Goal: Task Accomplishment & Management: Use online tool/utility

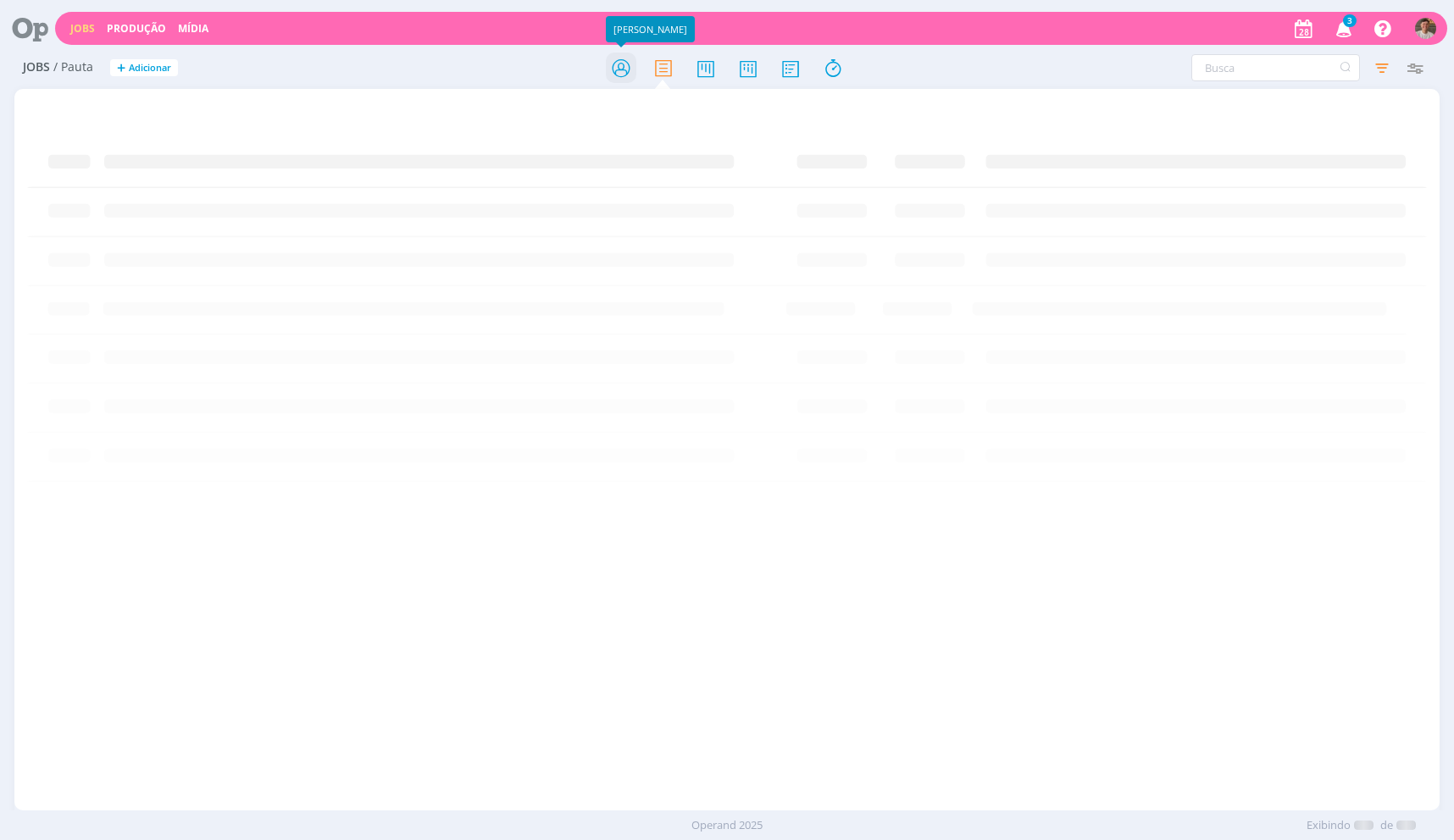
click at [618, 58] on icon at bounding box center [621, 68] width 30 height 33
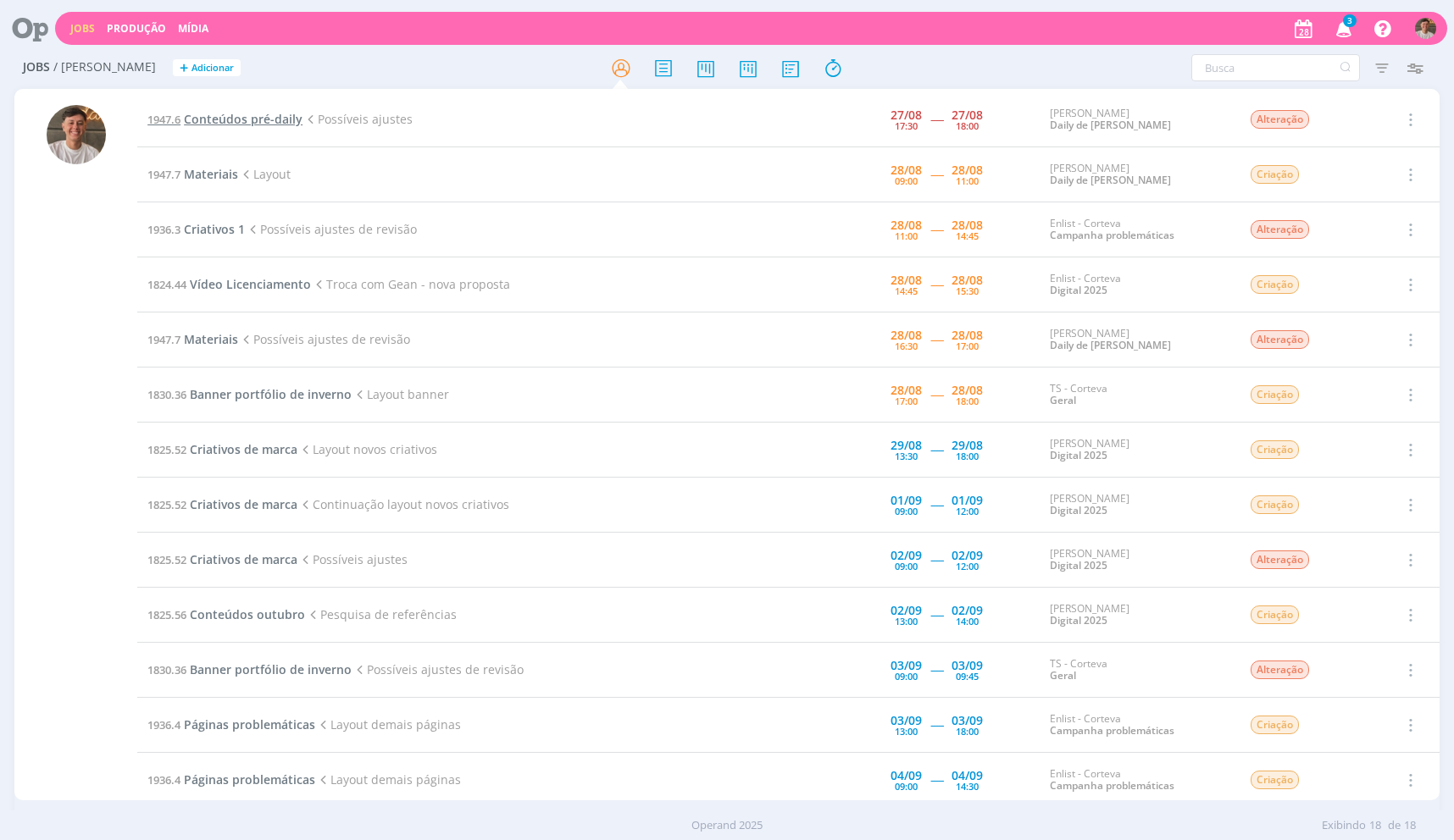
click at [277, 116] on span "Conteúdos pré-daily" at bounding box center [243, 118] width 118 height 16
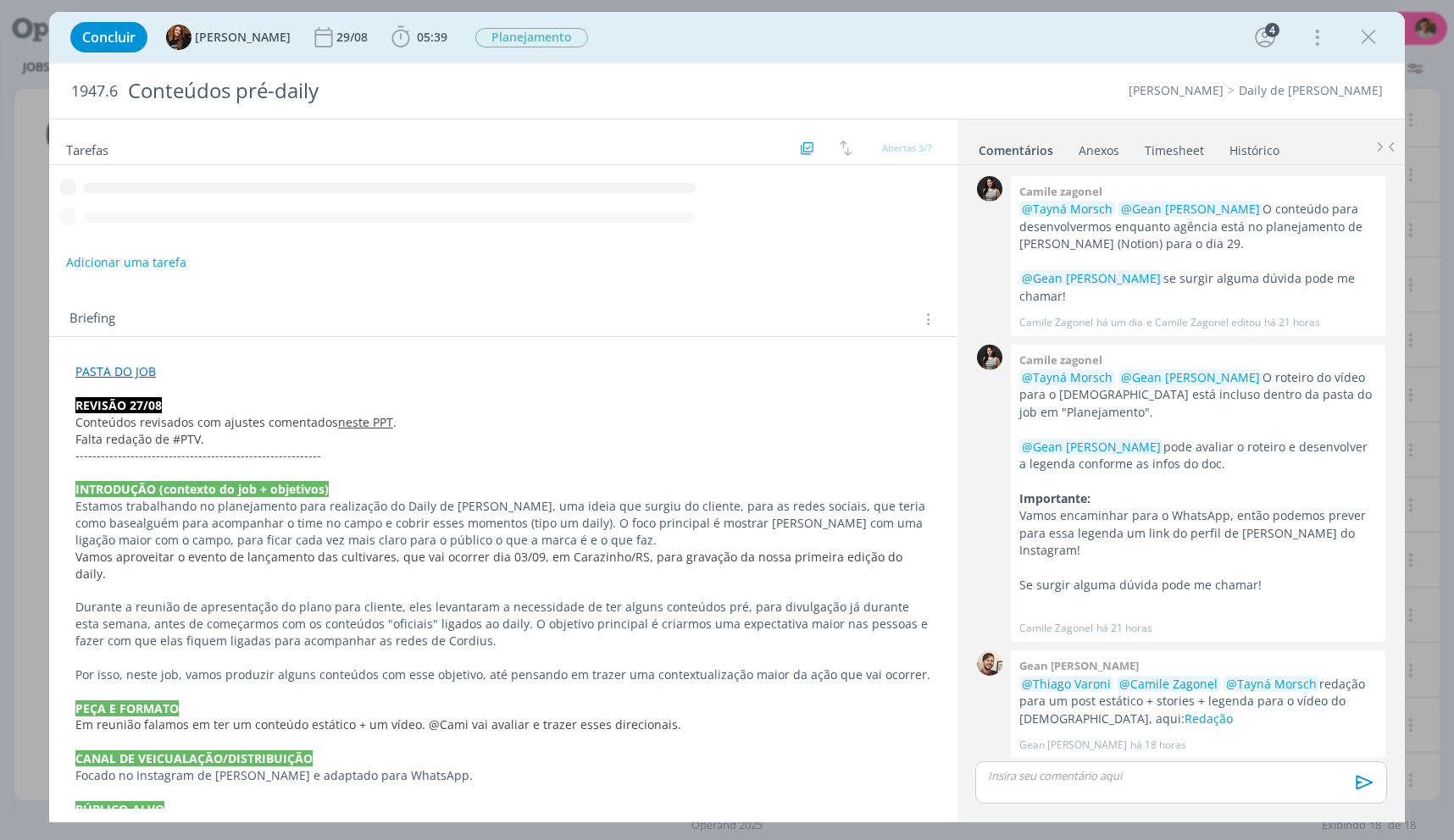
scroll to position [132, 0]
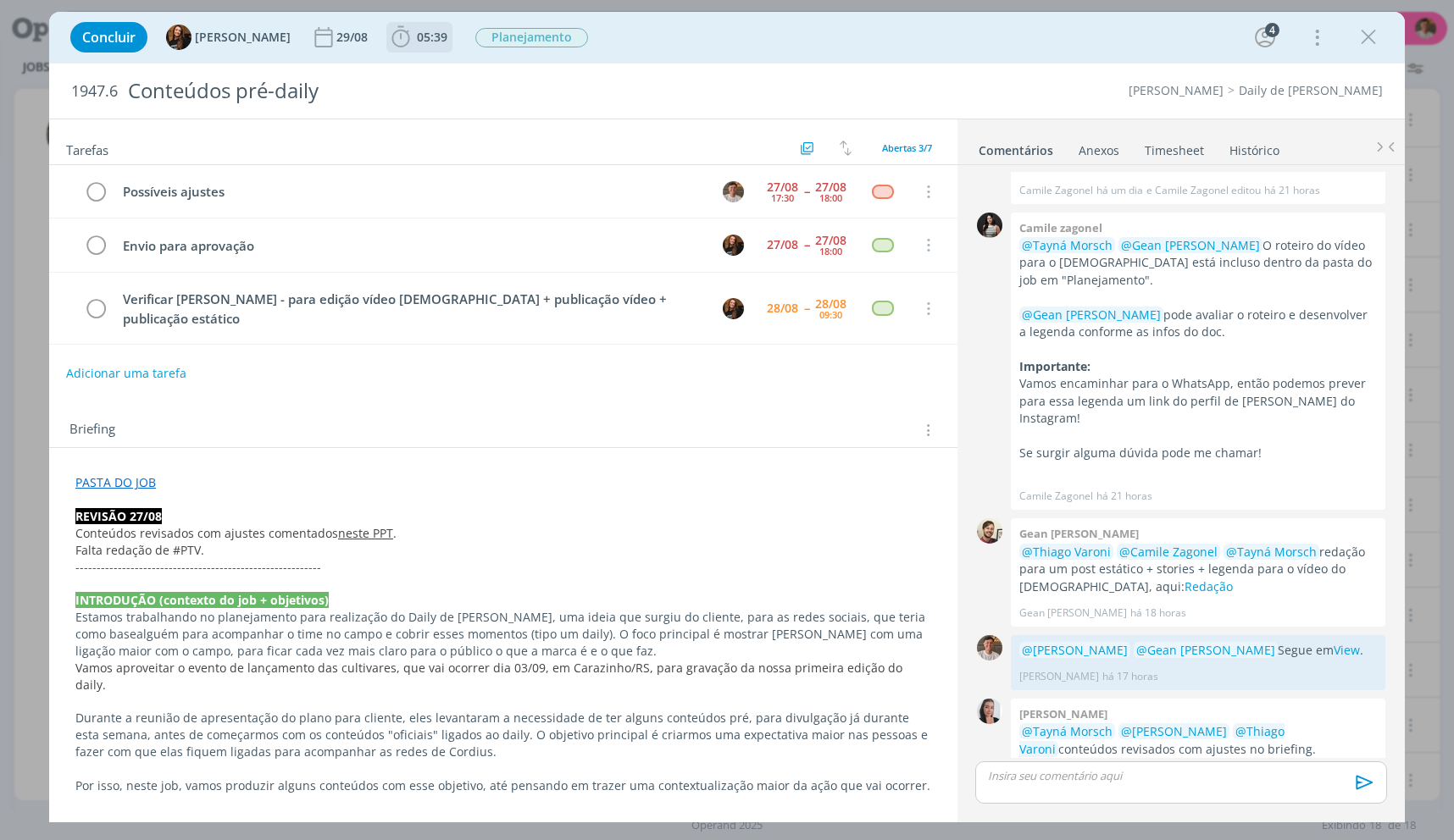
click at [388, 35] on icon "dialog" at bounding box center [400, 37] width 26 height 26
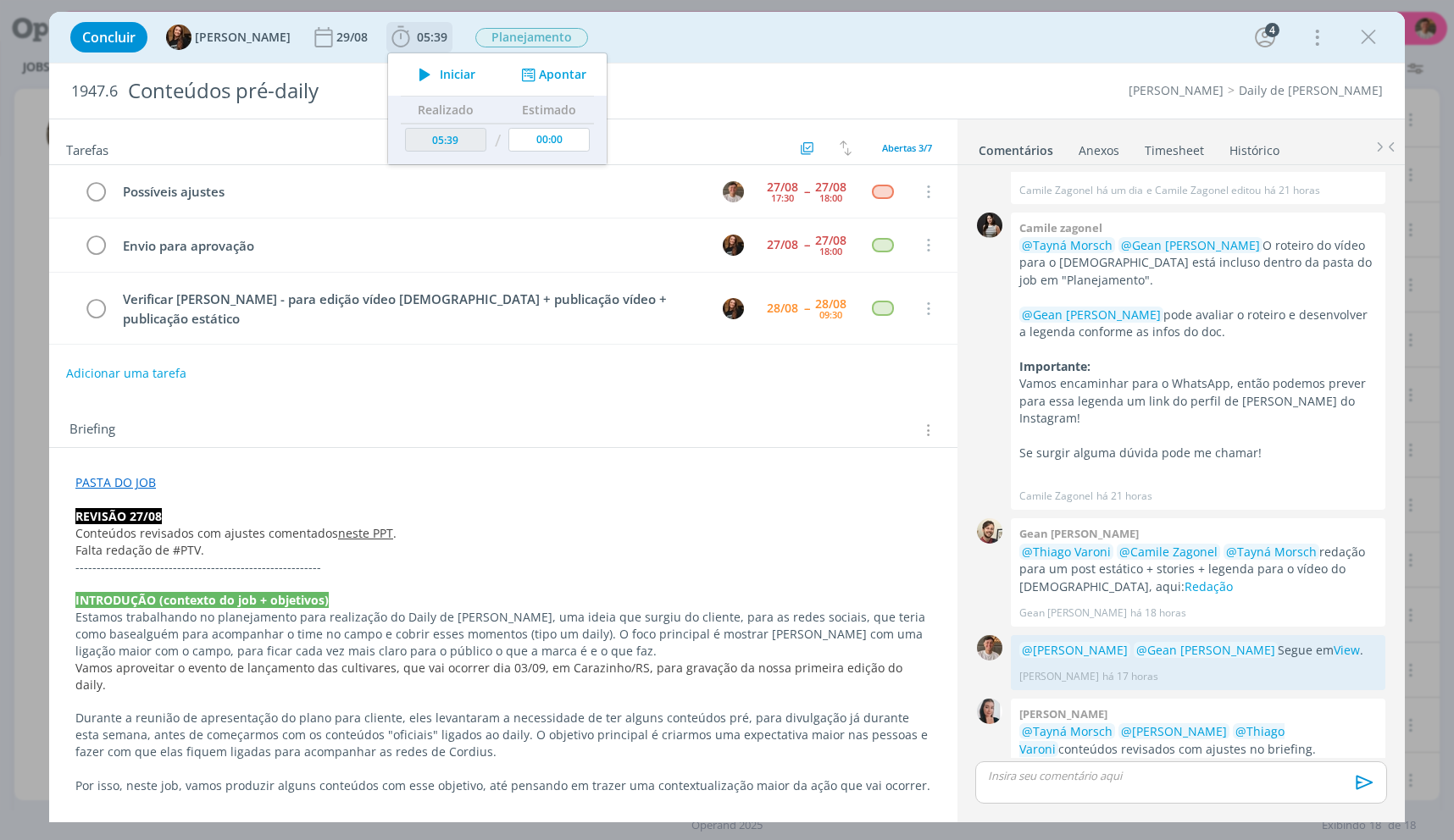
drag, startPoint x: 445, startPoint y: 69, endPoint x: 483, endPoint y: 164, distance: 102.3
click at [445, 69] on span "Iniciar" at bounding box center [457, 74] width 35 height 11
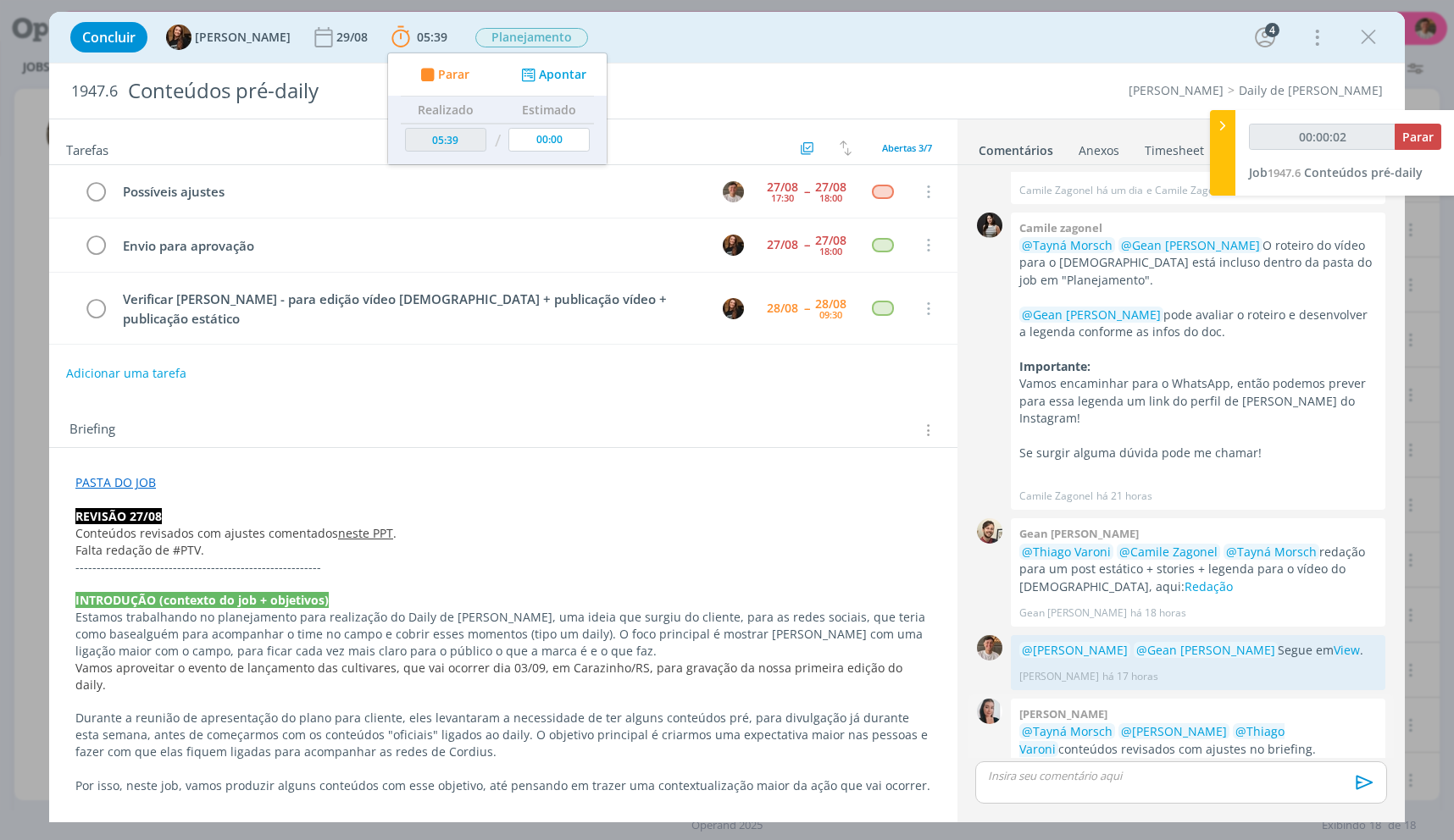
drag, startPoint x: 143, startPoint y: 464, endPoint x: 1331, endPoint y: 698, distance: 1210.8
click at [143, 474] on link "PASTA DO JOB" at bounding box center [115, 482] width 80 height 16
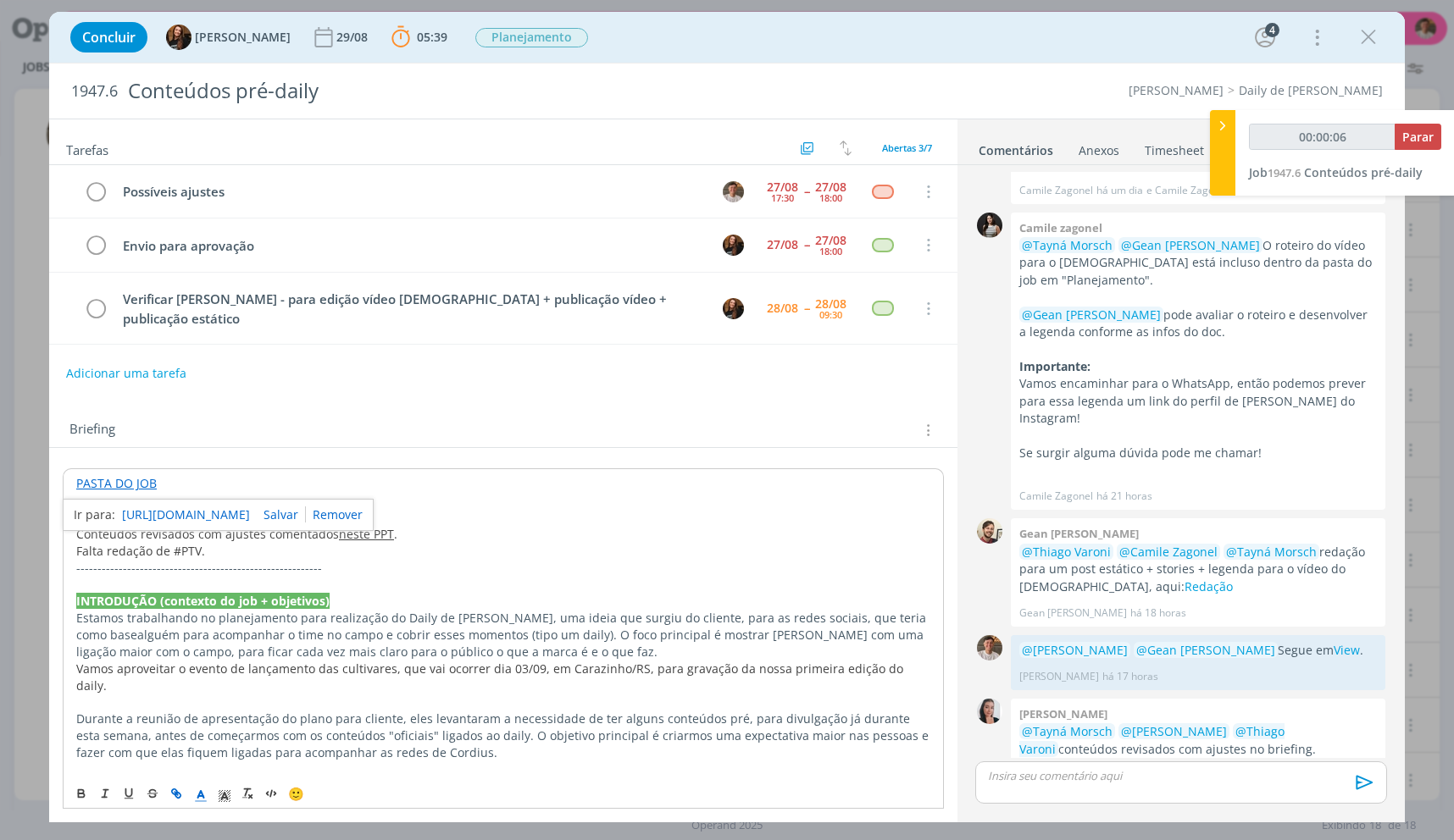
click at [364, 510] on div "[URL][DOMAIN_NAME]" at bounding box center [218, 515] width 311 height 32
click at [370, 526] on link "neste PPT" at bounding box center [367, 533] width 55 height 16
click at [374, 555] on link "[URL][DOMAIN_NAME]" at bounding box center [313, 566] width 128 height 22
click at [150, 475] on link "PASTA DO JOB" at bounding box center [116, 483] width 80 height 16
click at [250, 505] on link "[URL][DOMAIN_NAME]" at bounding box center [186, 515] width 128 height 22
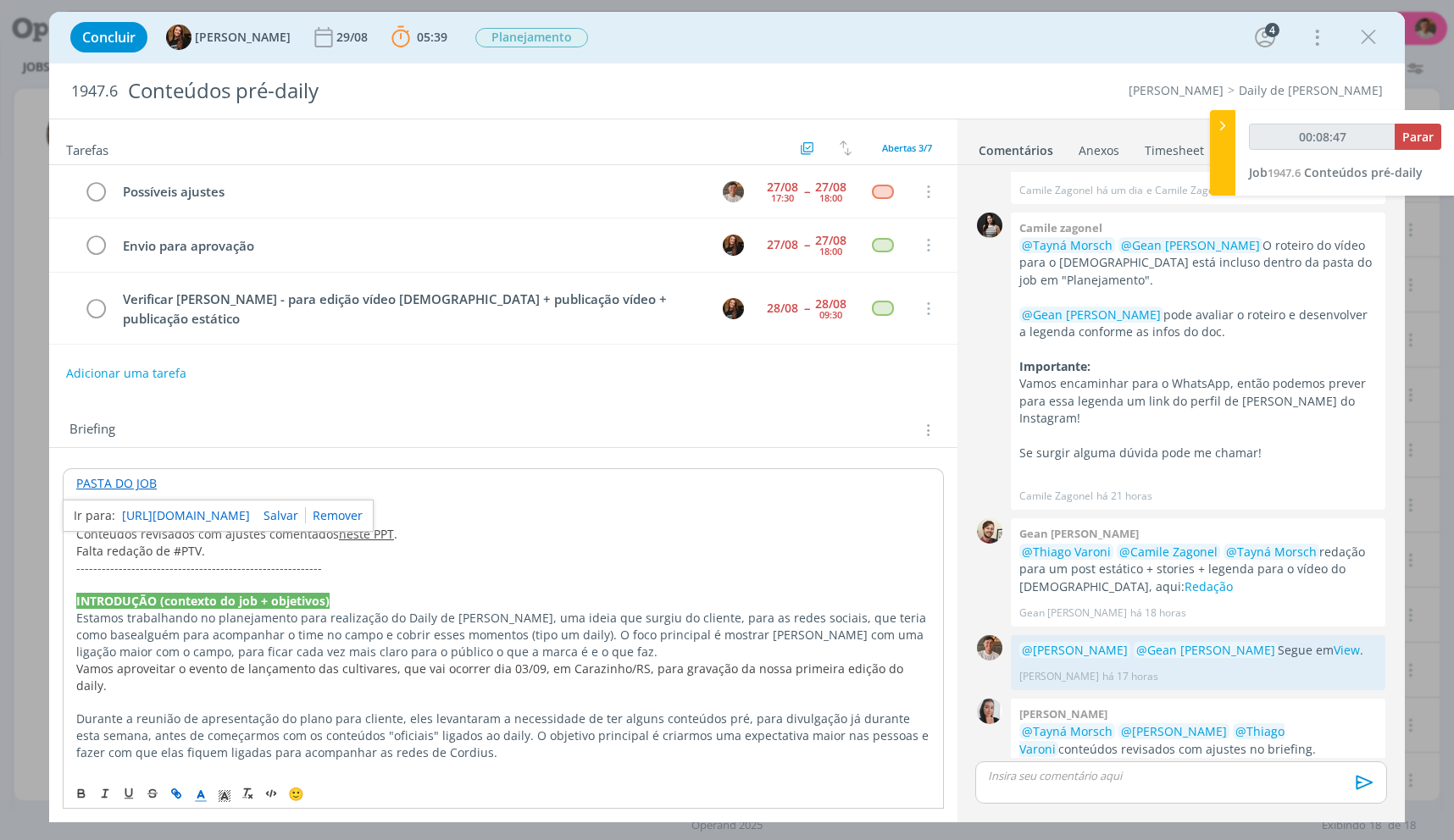
click at [187, 505] on link "[URL][DOMAIN_NAME]" at bounding box center [186, 515] width 128 height 22
click at [1267, 642] on p "@[PERSON_NAME] @Gean [PERSON_NAME] Segue em View ." at bounding box center [1198, 650] width 357 height 17
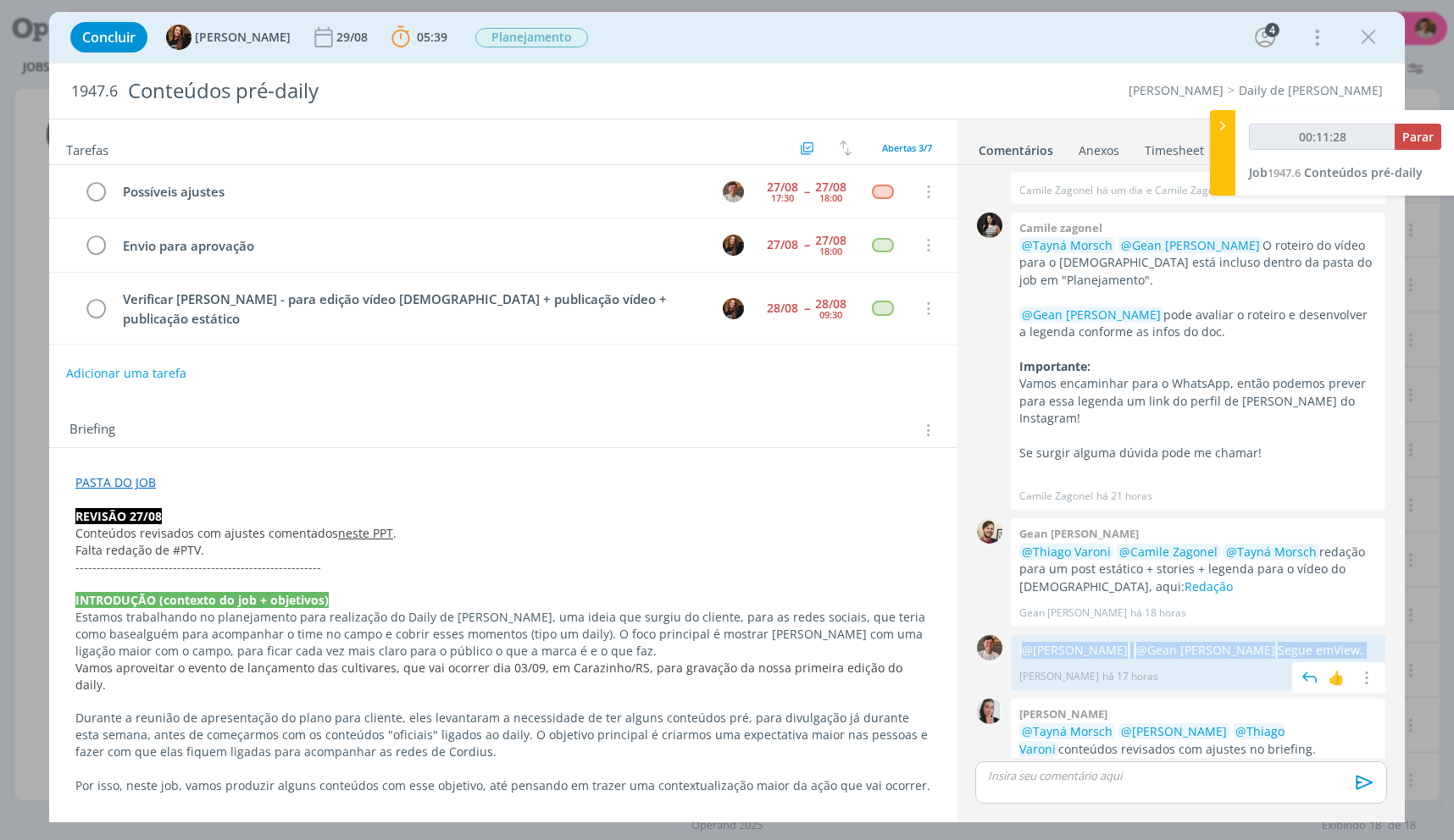
click at [1267, 642] on p "@[PERSON_NAME] @Gean [PERSON_NAME] Segue em View ." at bounding box center [1198, 650] width 357 height 17
copy p "@[PERSON_NAME] @Gean [PERSON_NAME] Segue em View ."
click at [1238, 770] on div "dialog" at bounding box center [1181, 782] width 412 height 42
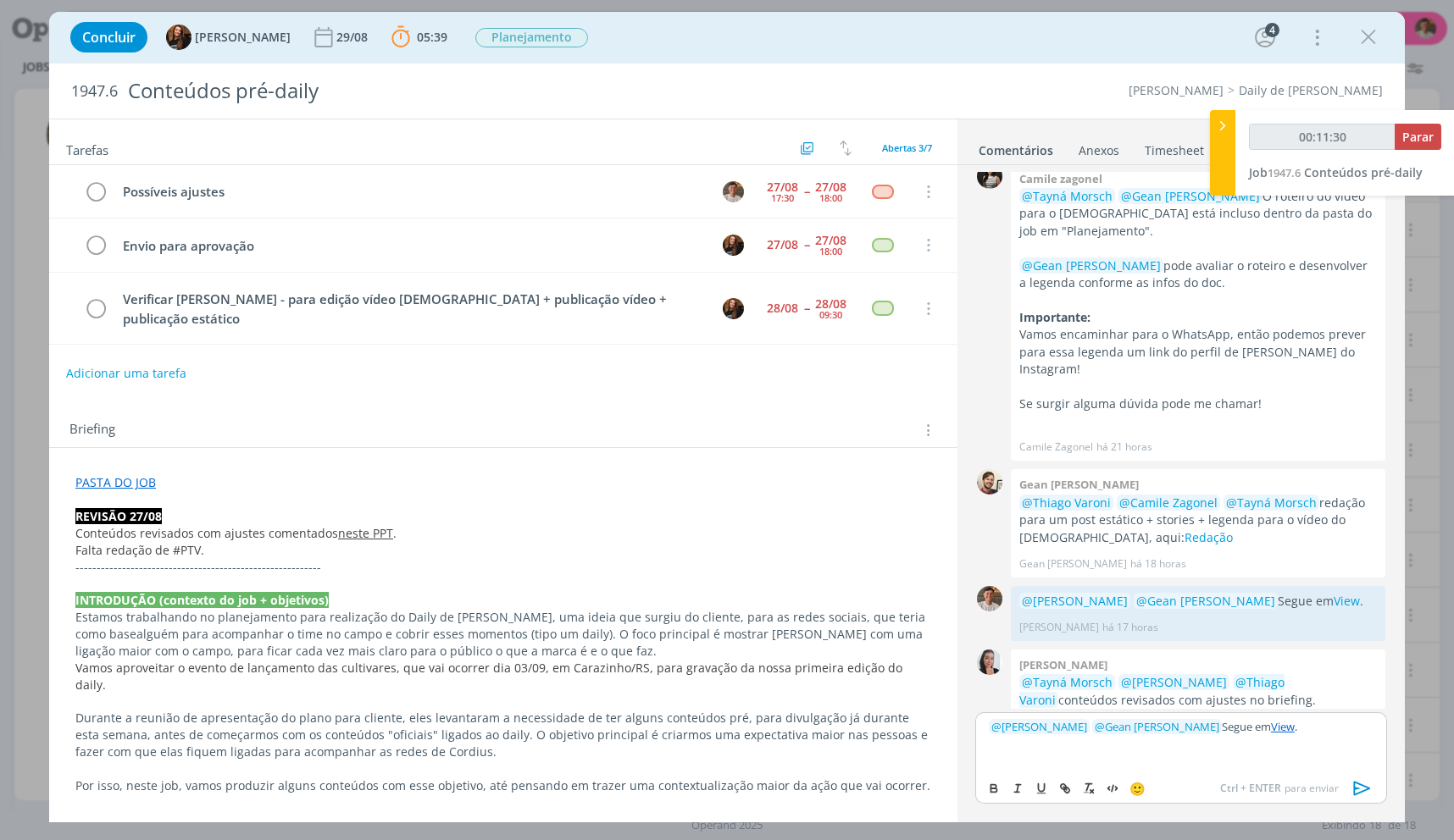
scroll to position [166, 0]
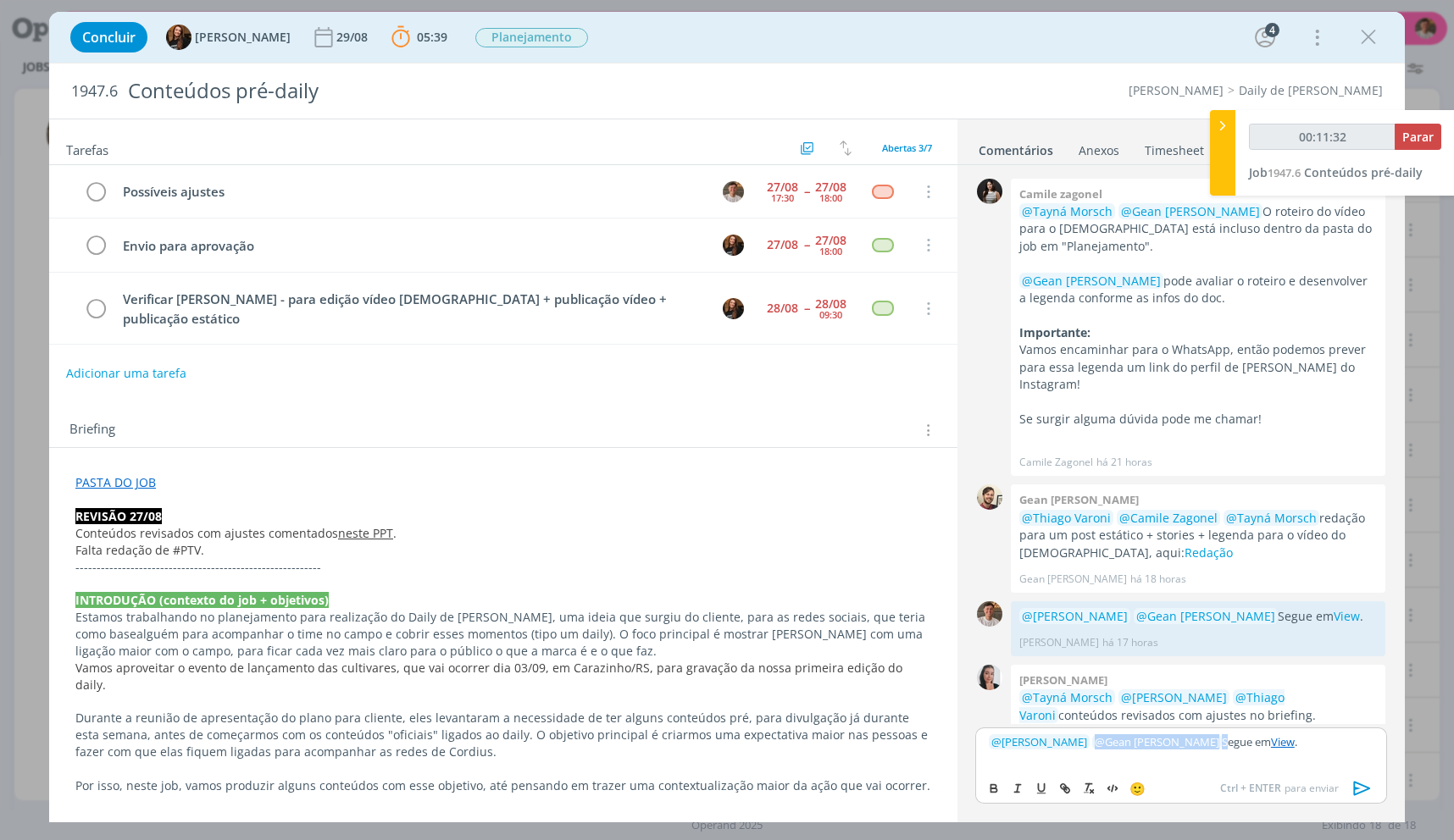
type input "00:11:33"
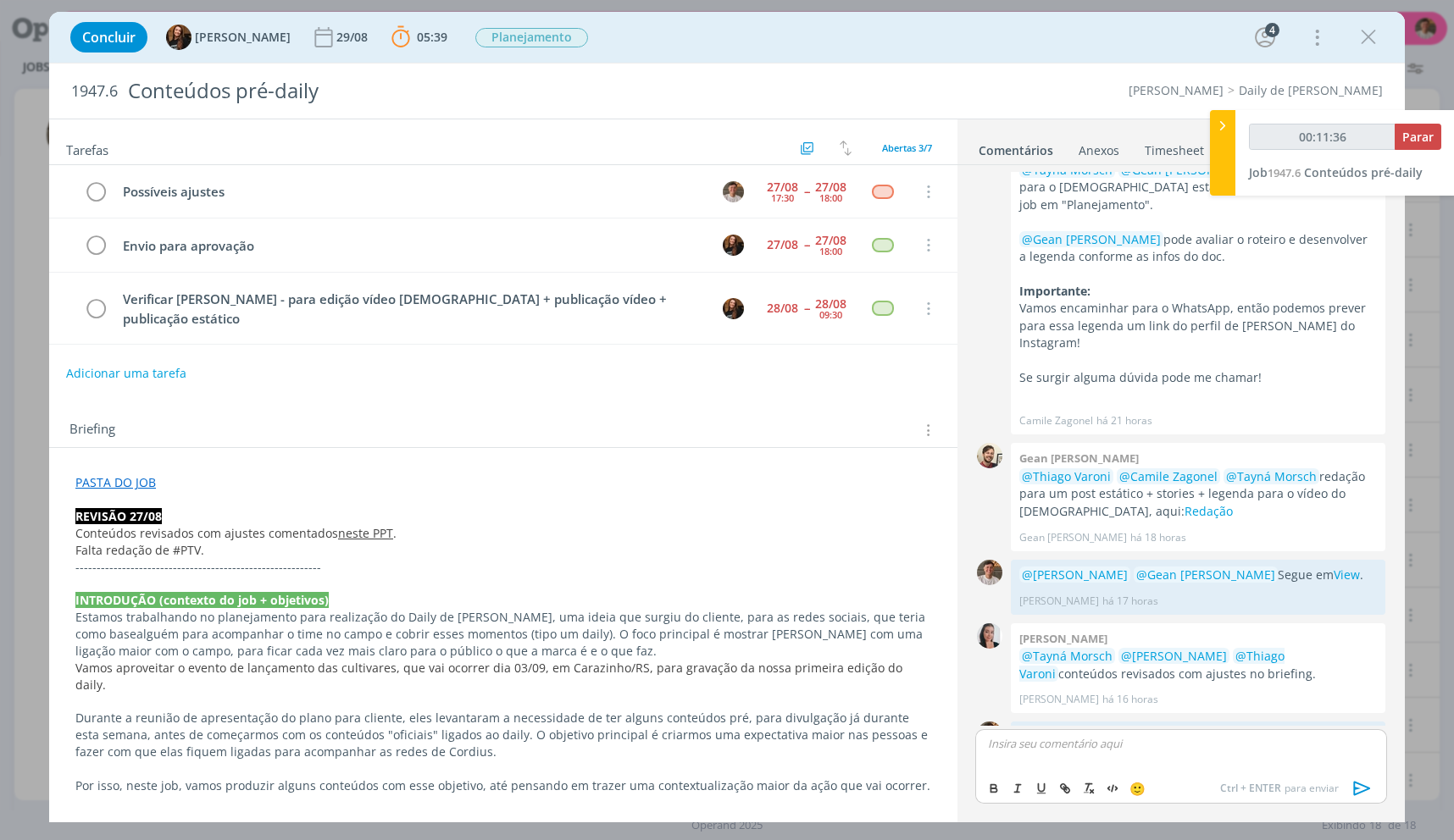
scroll to position [229, 0]
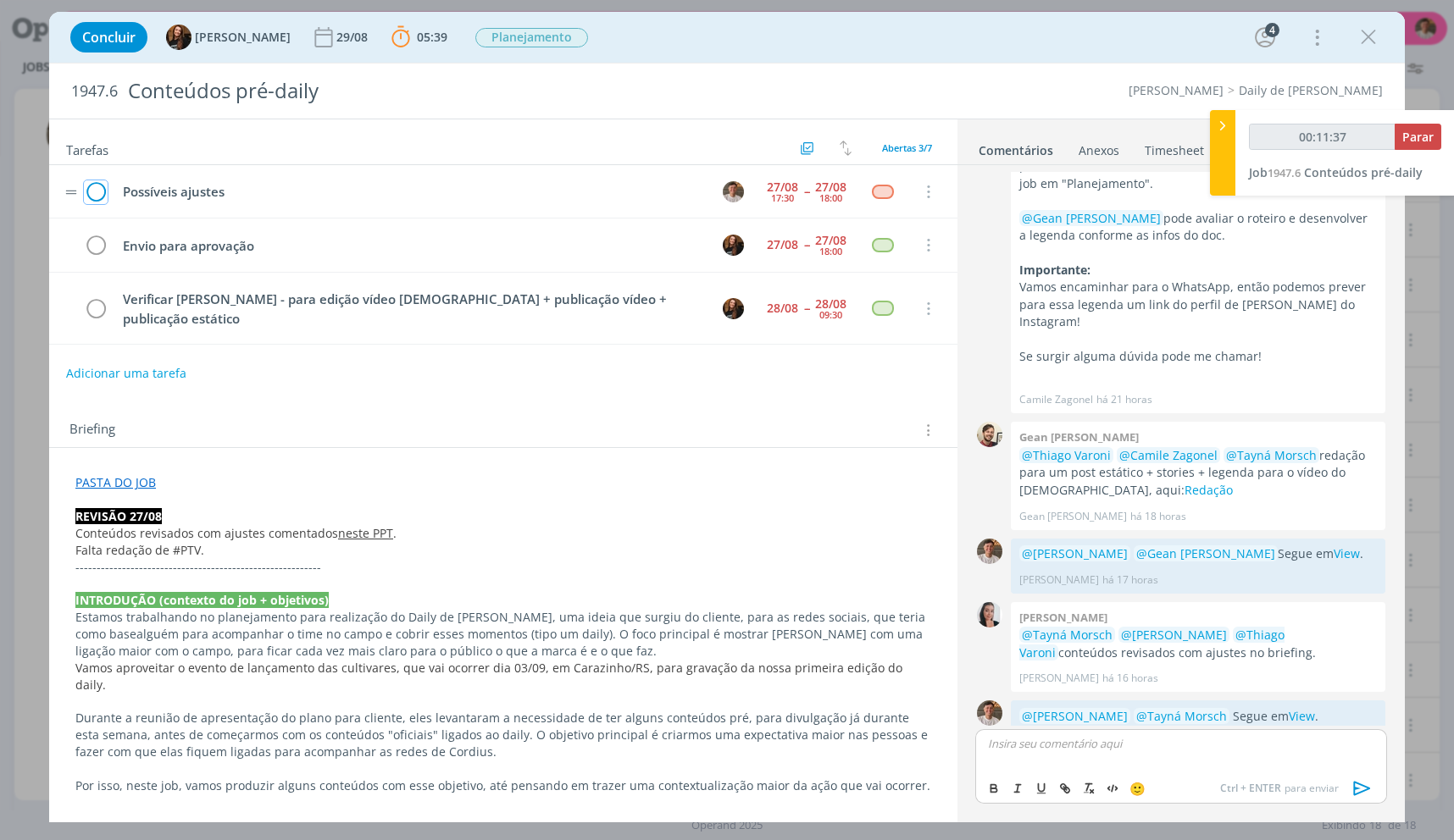
type input "00:11:38"
click at [91, 189] on icon "dialog" at bounding box center [95, 192] width 24 height 26
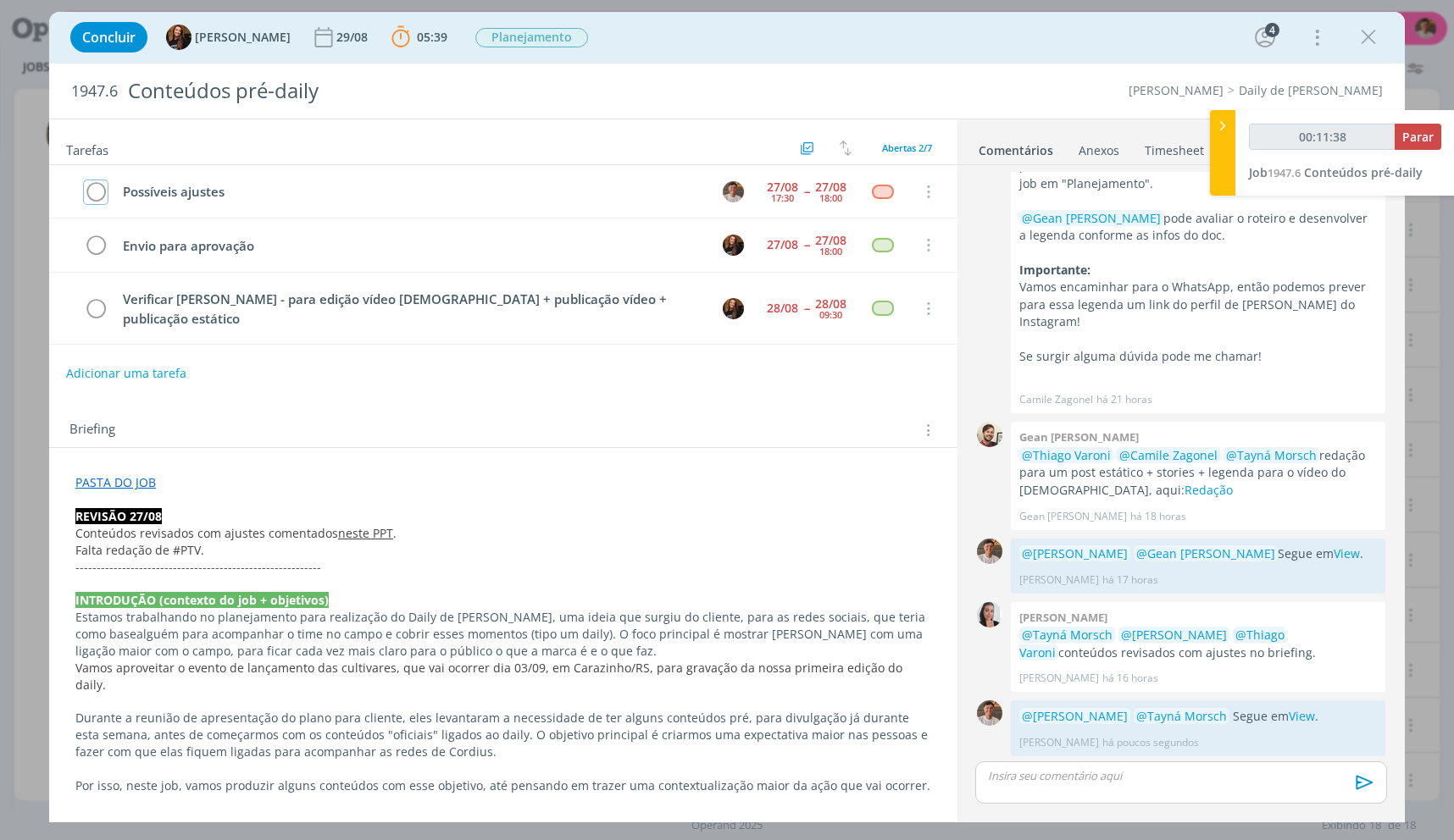
scroll to position [196, 0]
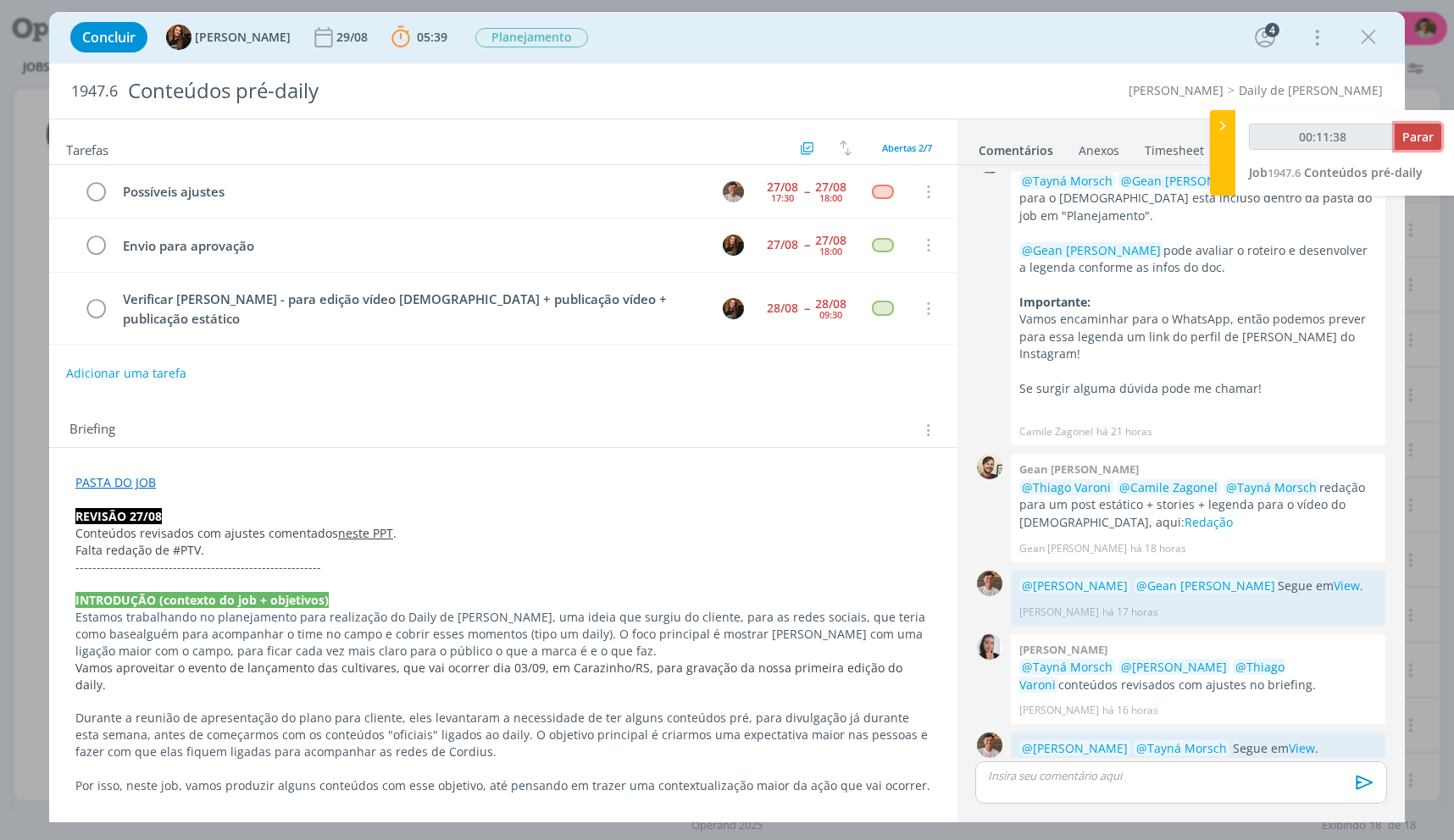
click at [1411, 148] on button "Parar" at bounding box center [1418, 137] width 47 height 27
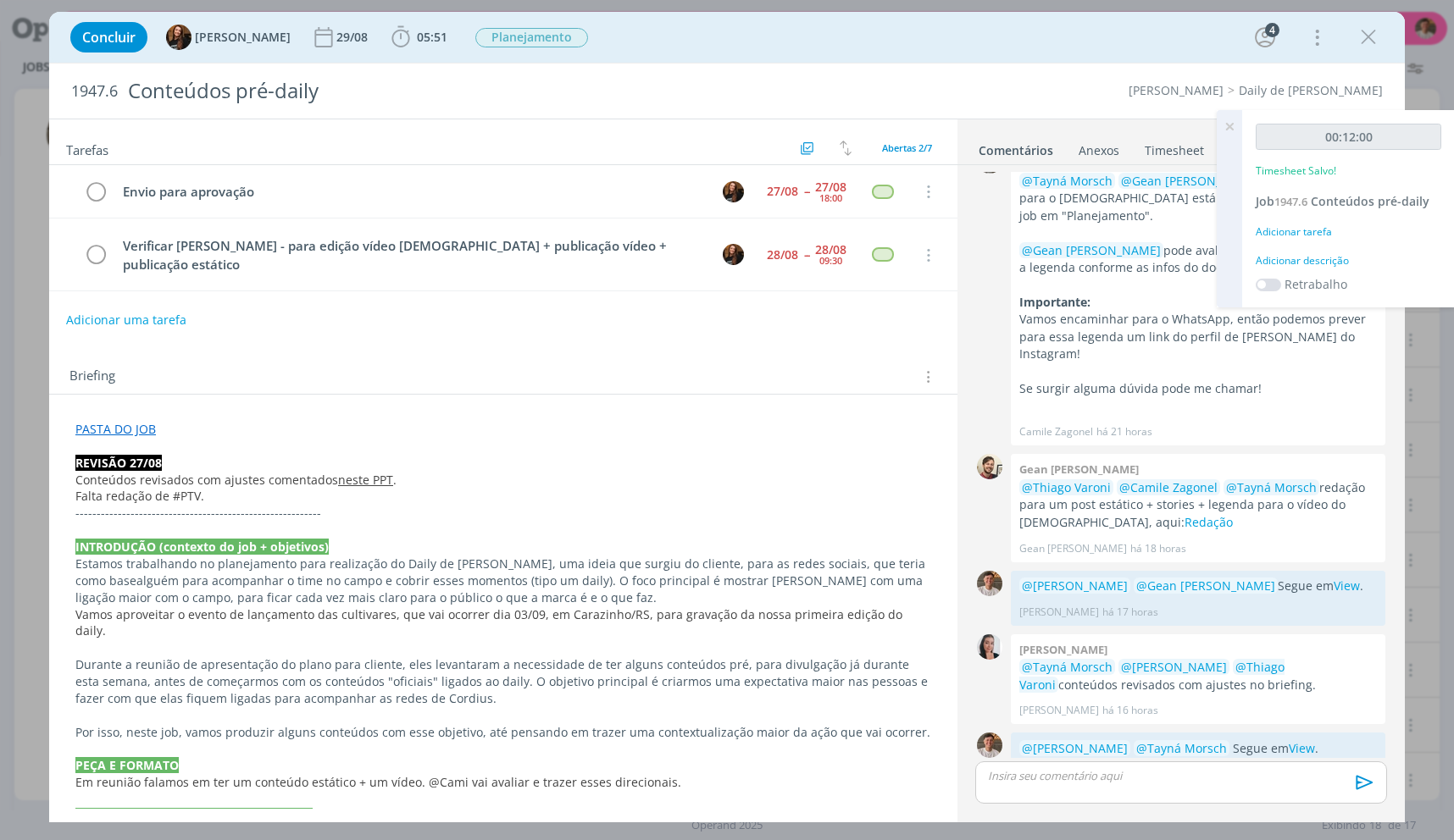
click at [1323, 265] on div "00:12:00 Timesheet Salvo! Job 1947.6 Conteúdos pré-daily Adicionar tarefa Adici…" at bounding box center [1348, 209] width 212 height 197
click at [1322, 264] on div "Adicionar descrição" at bounding box center [1348, 261] width 186 height 15
click at [1322, 264] on textarea at bounding box center [1348, 287] width 177 height 60
click at [1301, 297] on textarea at bounding box center [1348, 287] width 177 height 60
type textarea "ajustes"
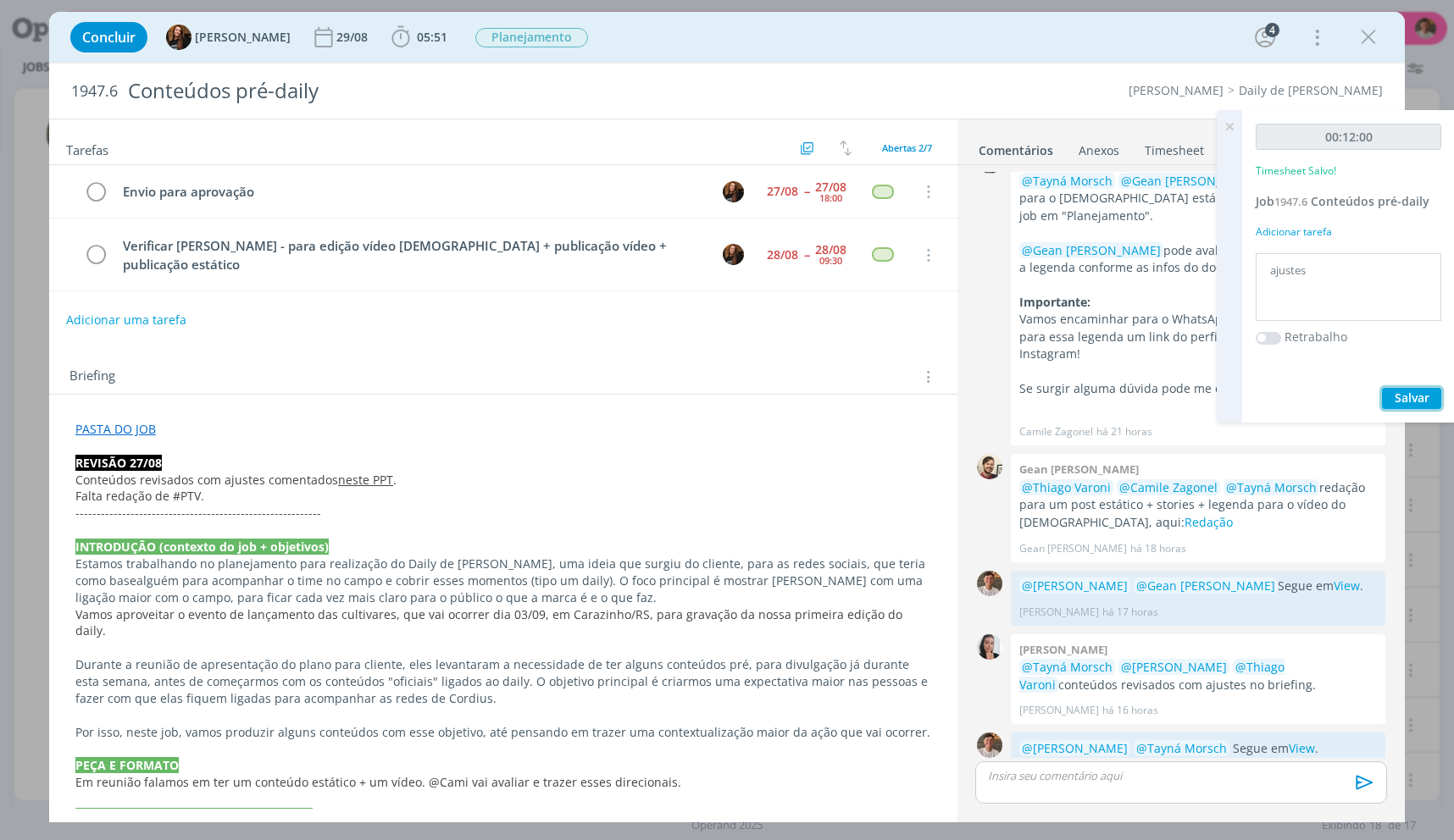
click at [1382, 388] on button "Salvar" at bounding box center [1411, 398] width 59 height 21
click at [1220, 123] on icon at bounding box center [1229, 127] width 30 height 33
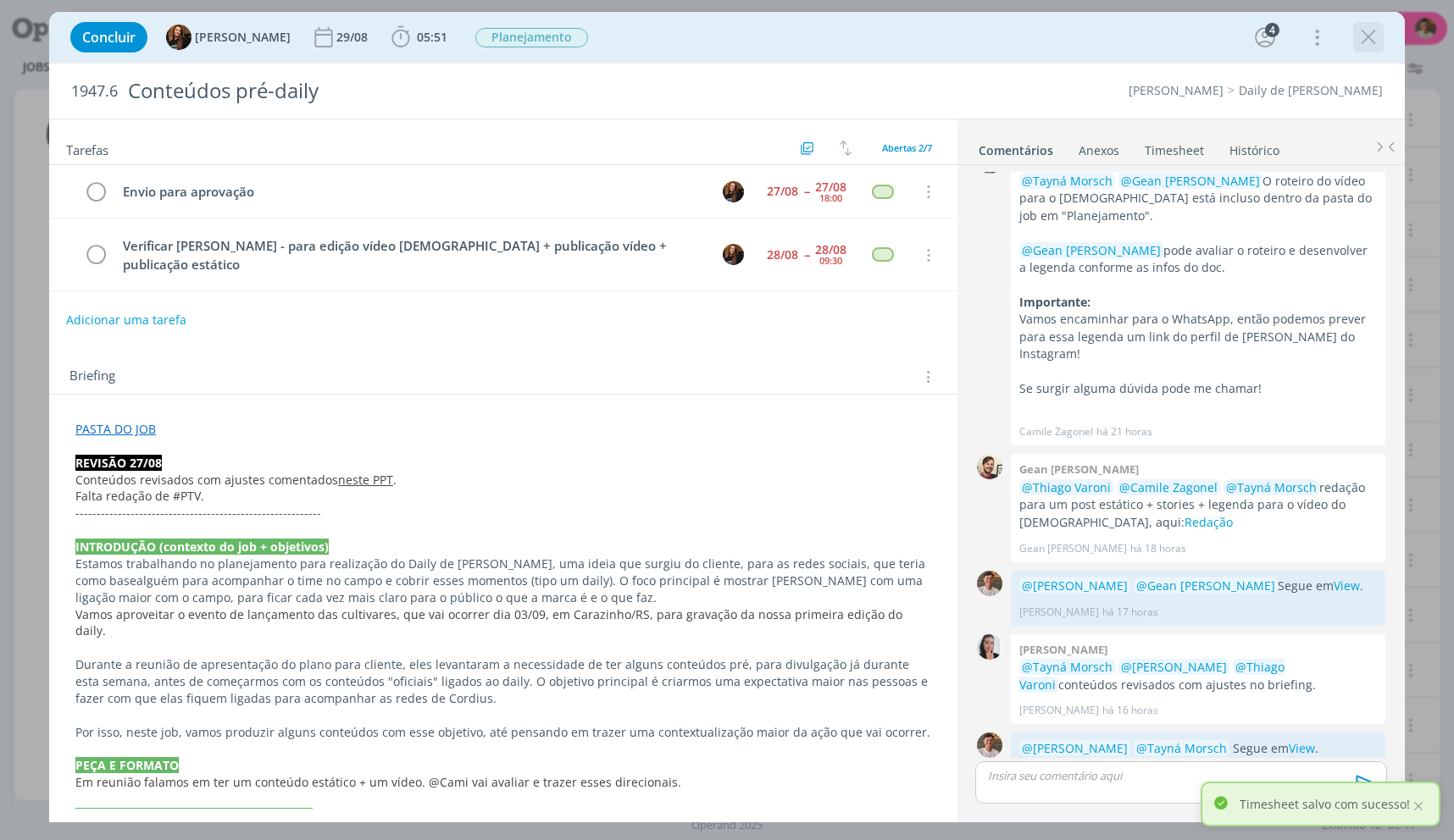
click at [1356, 30] on div "dialog" at bounding box center [1368, 37] width 30 height 30
click at [1362, 32] on icon "dialog" at bounding box center [1368, 37] width 26 height 26
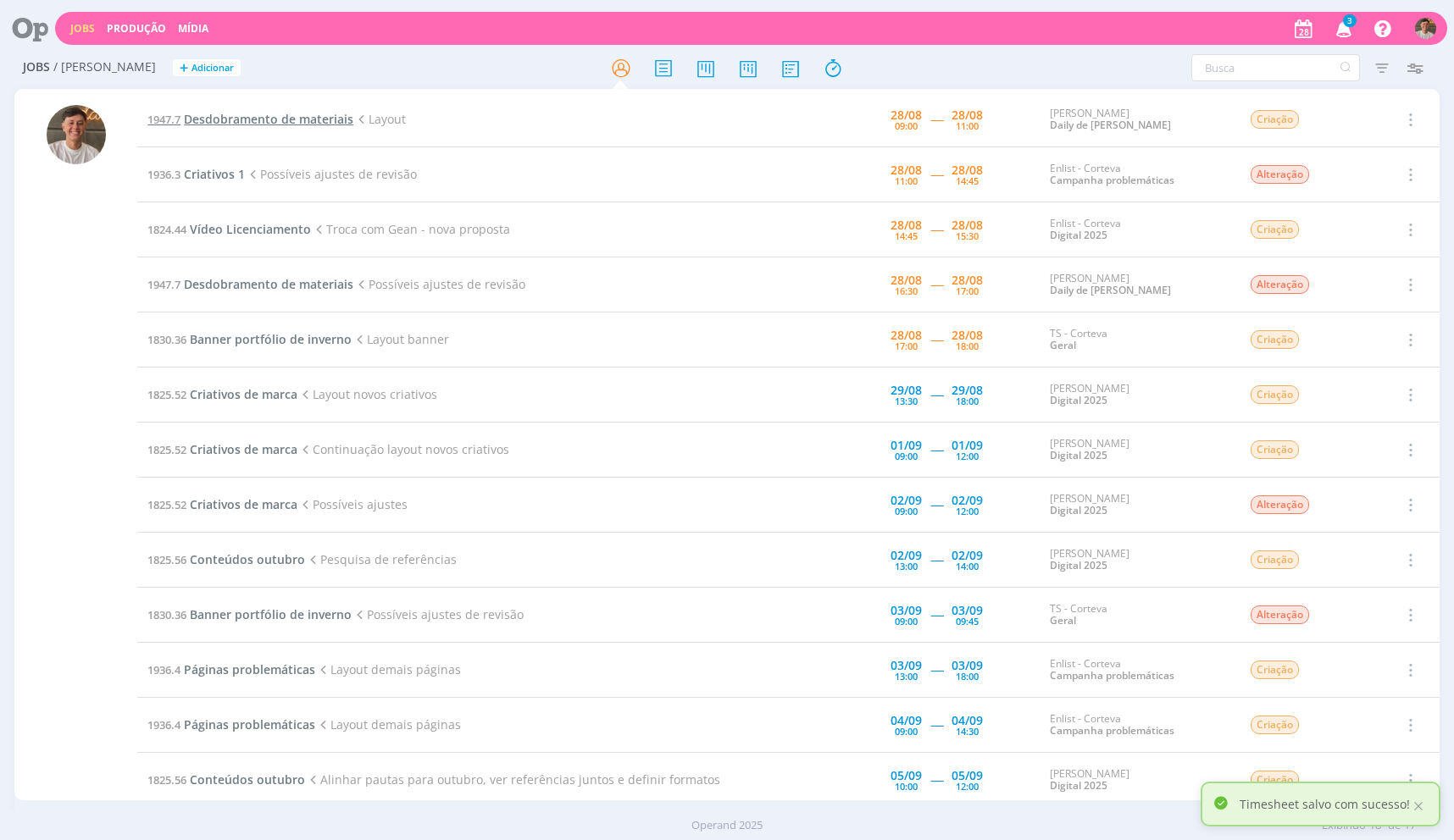
click at [251, 123] on span "Desdobramento de materiais" at bounding box center [269, 118] width 170 height 16
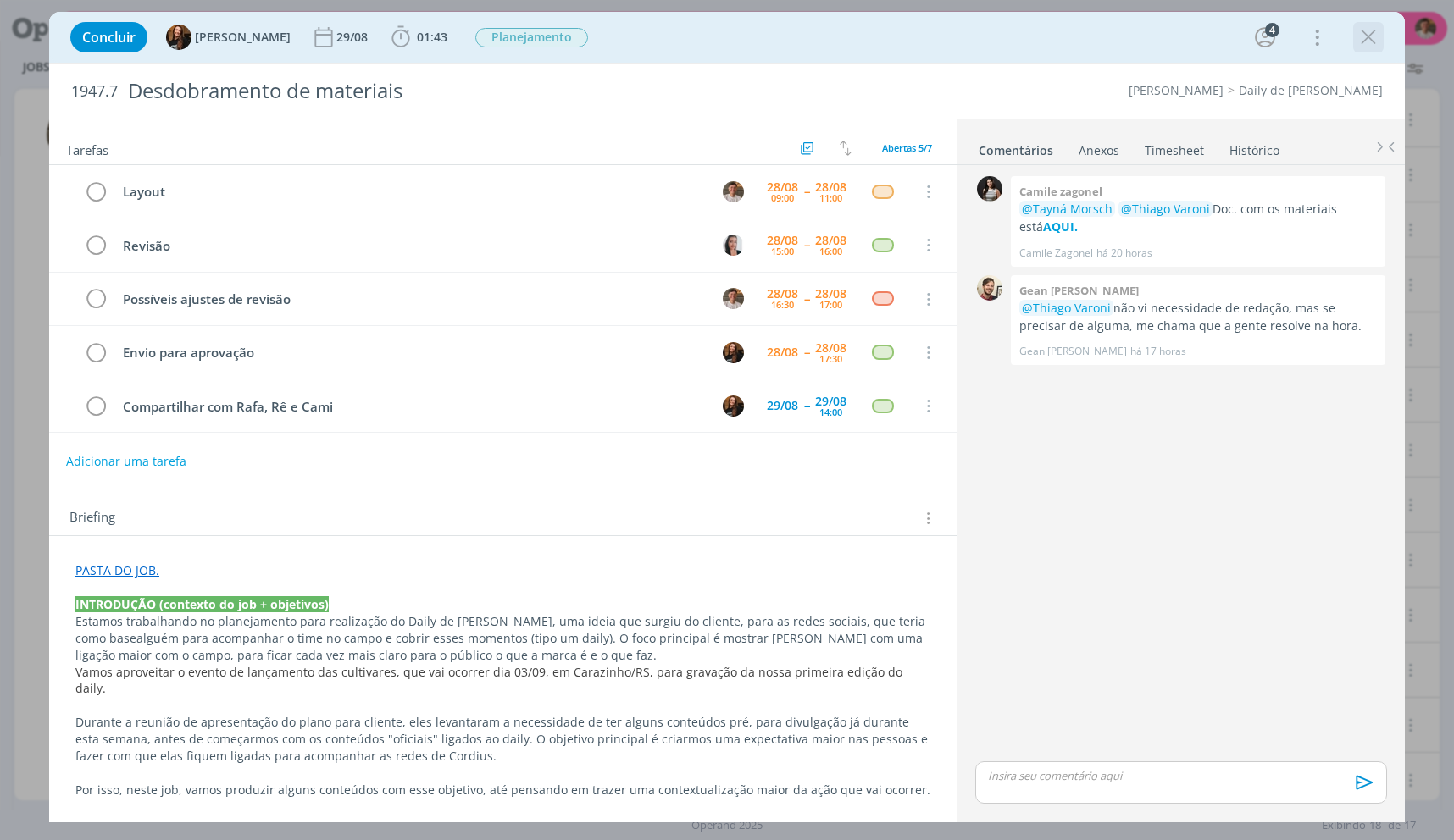
click at [1366, 29] on icon "dialog" at bounding box center [1368, 37] width 26 height 26
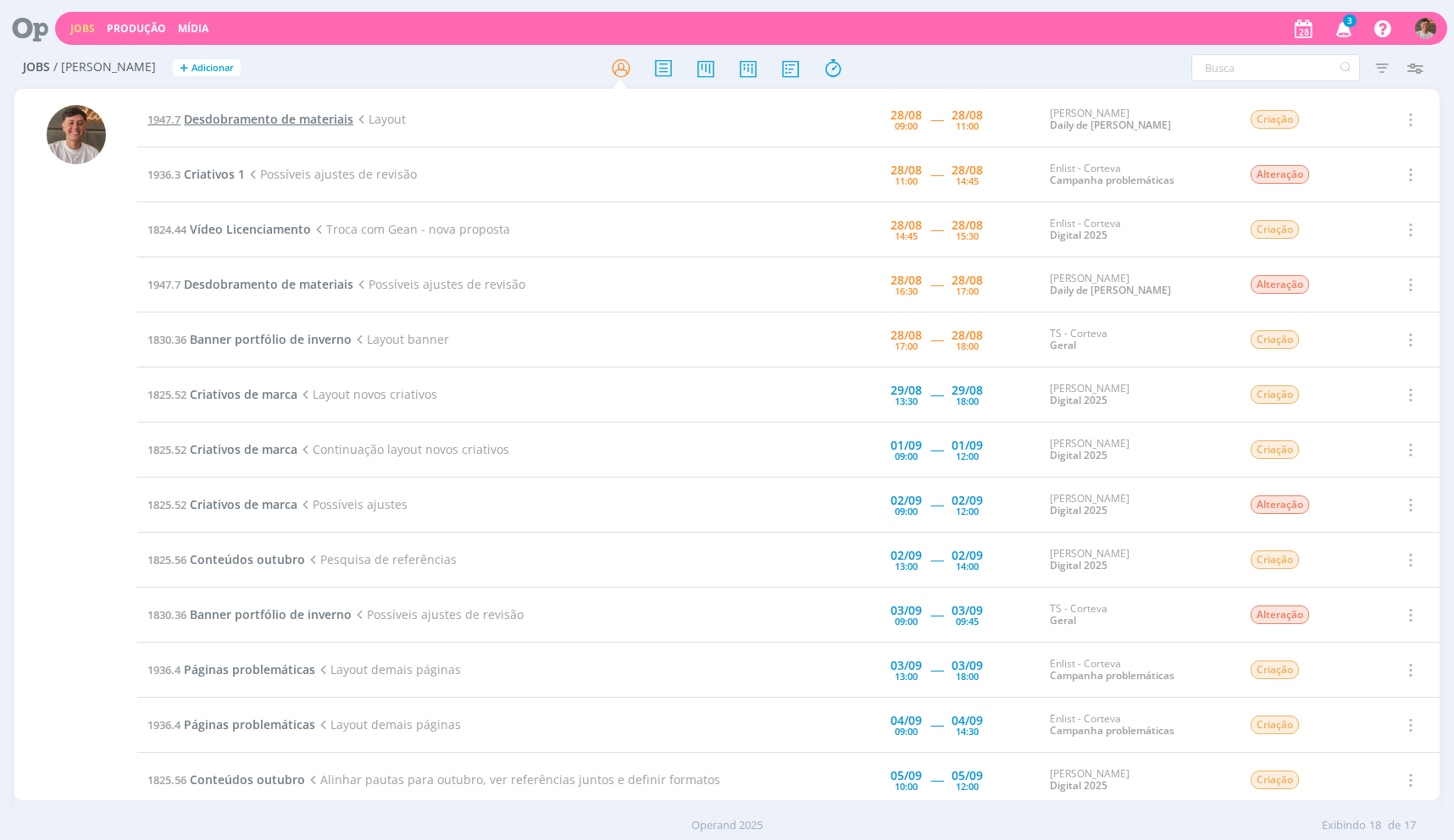
click at [253, 116] on span "Desdobramento de materiais" at bounding box center [269, 118] width 170 height 16
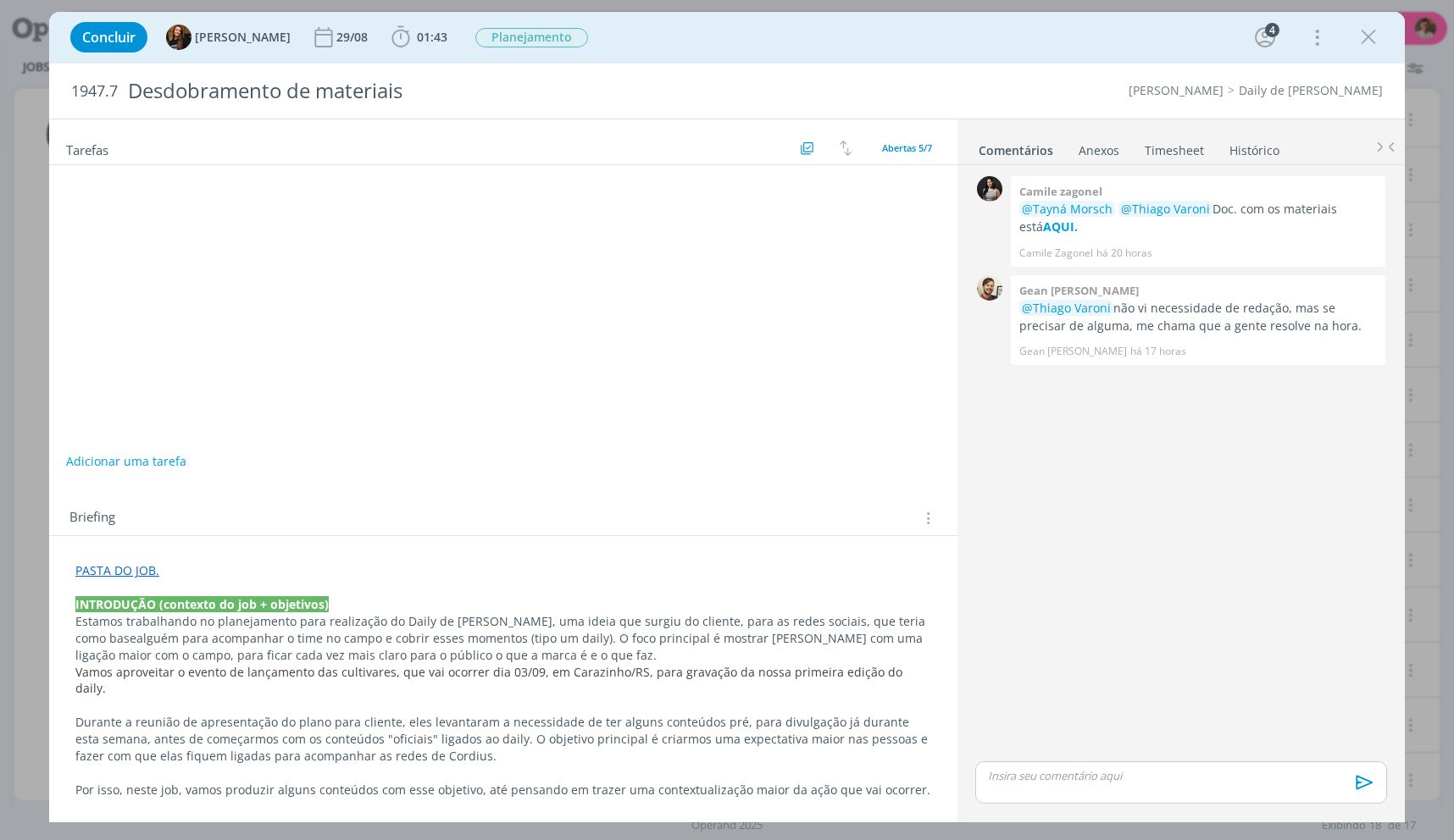
click at [1371, 42] on icon "dialog" at bounding box center [1368, 37] width 26 height 26
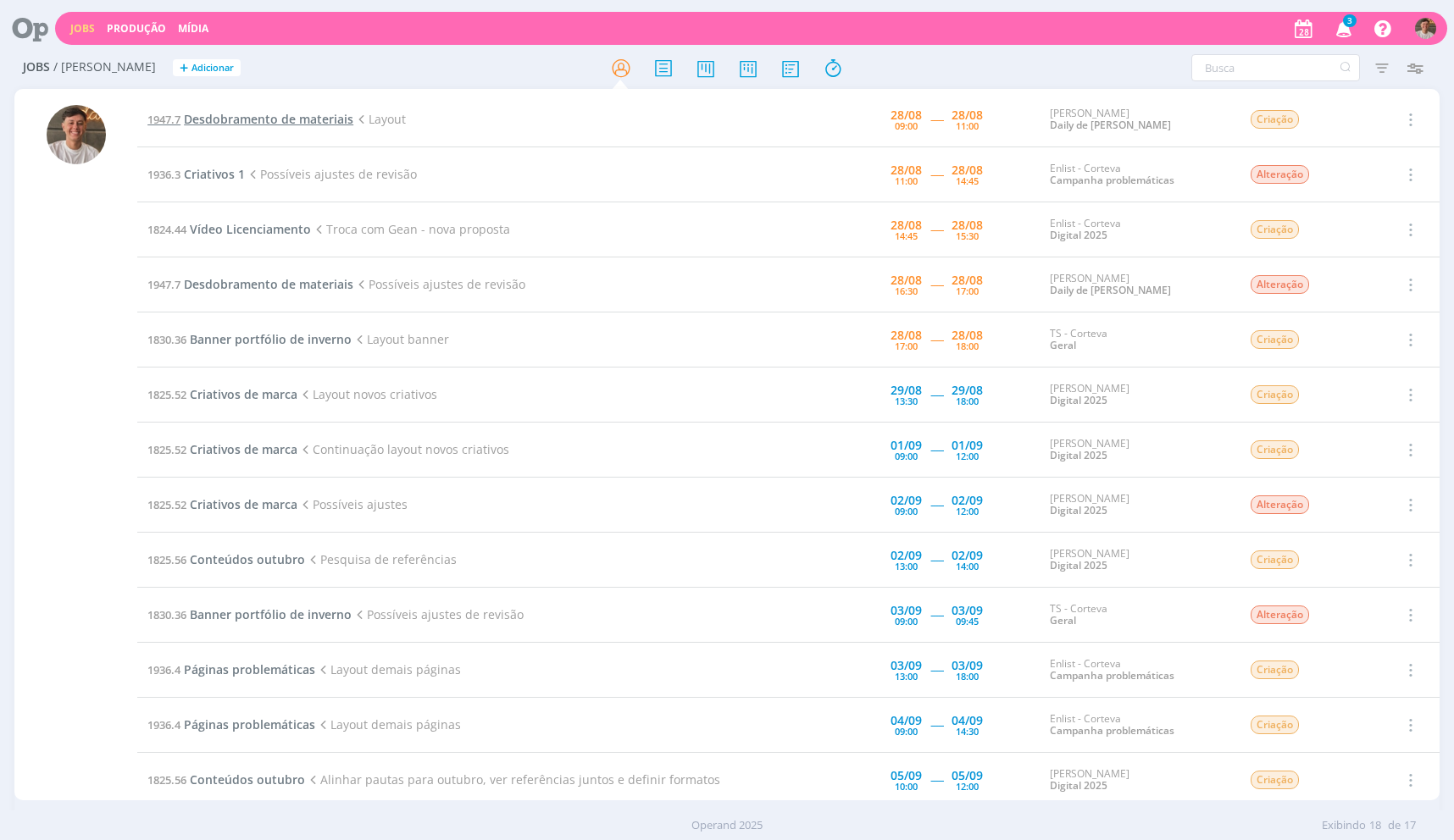
click at [232, 112] on span "Desdobramento de materiais" at bounding box center [269, 118] width 170 height 16
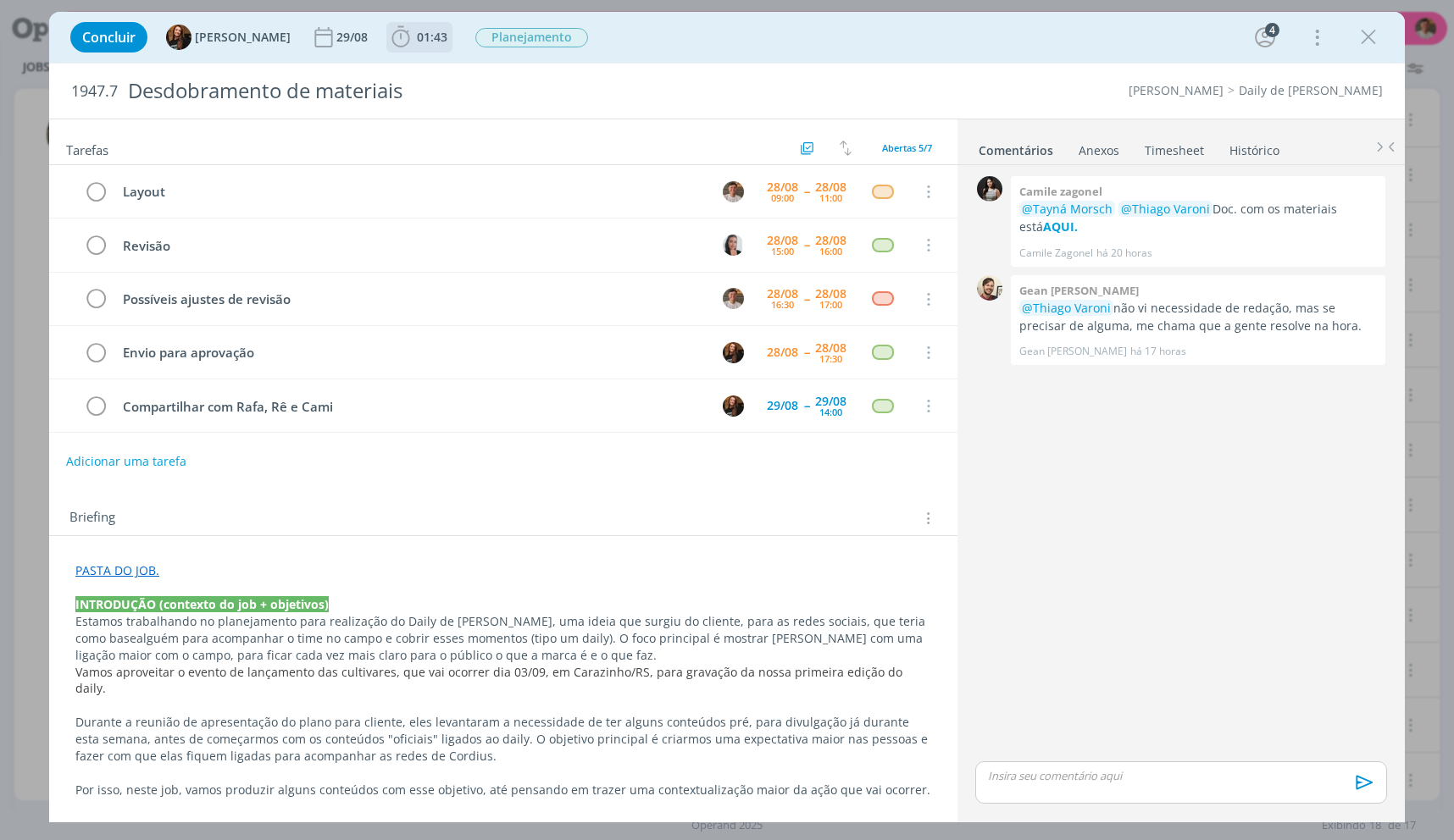
click at [417, 35] on span "01:43" at bounding box center [433, 36] width 30 height 16
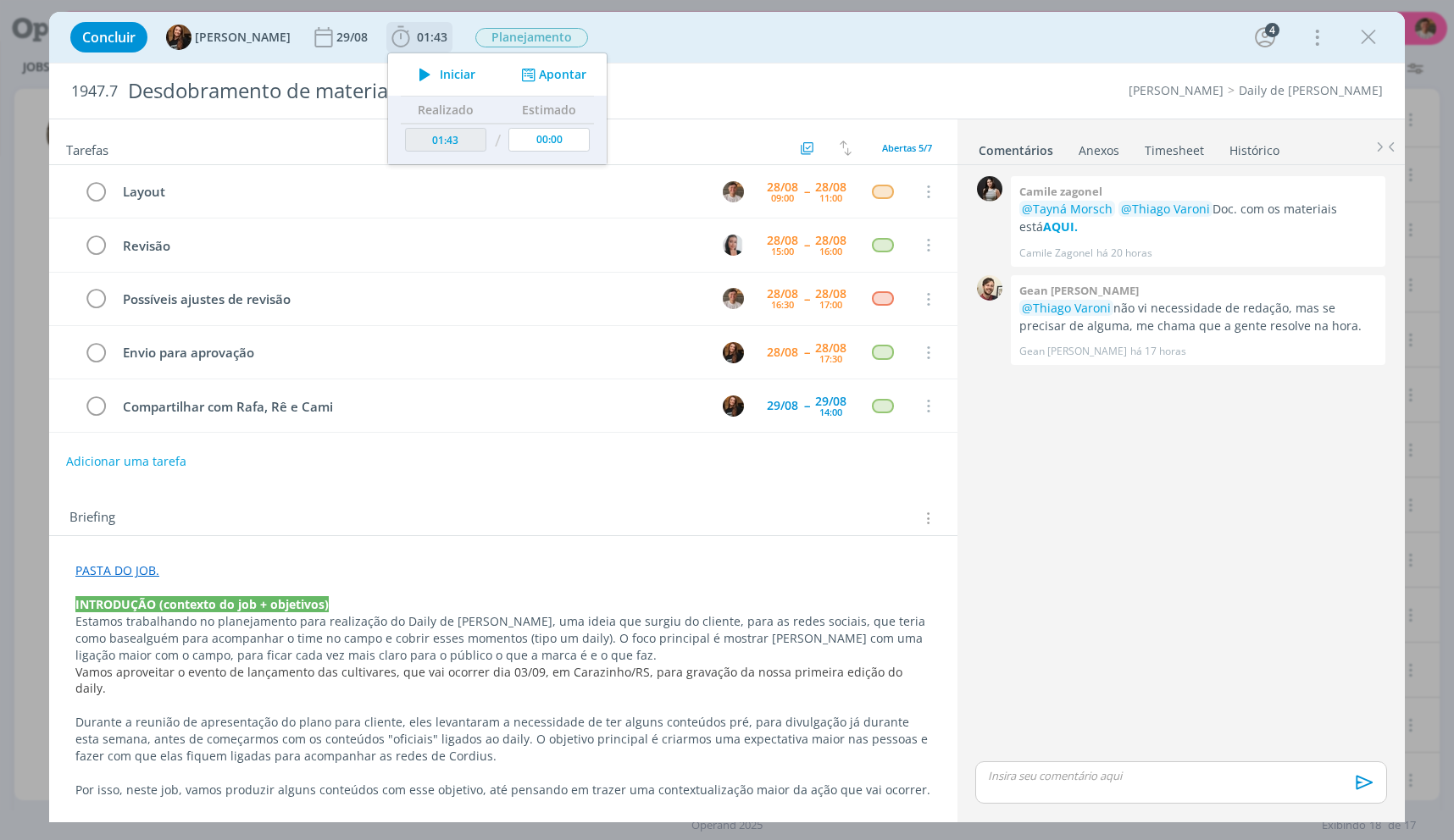
drag, startPoint x: 425, startPoint y: 75, endPoint x: 467, endPoint y: 83, distance: 42.8
click at [440, 75] on span "Iniciar" at bounding box center [457, 74] width 35 height 11
click at [968, 76] on div "1947.7 Desdobramento de materiais Cordius - Corteva Daily de [PERSON_NAME]" at bounding box center [727, 91] width 1356 height 55
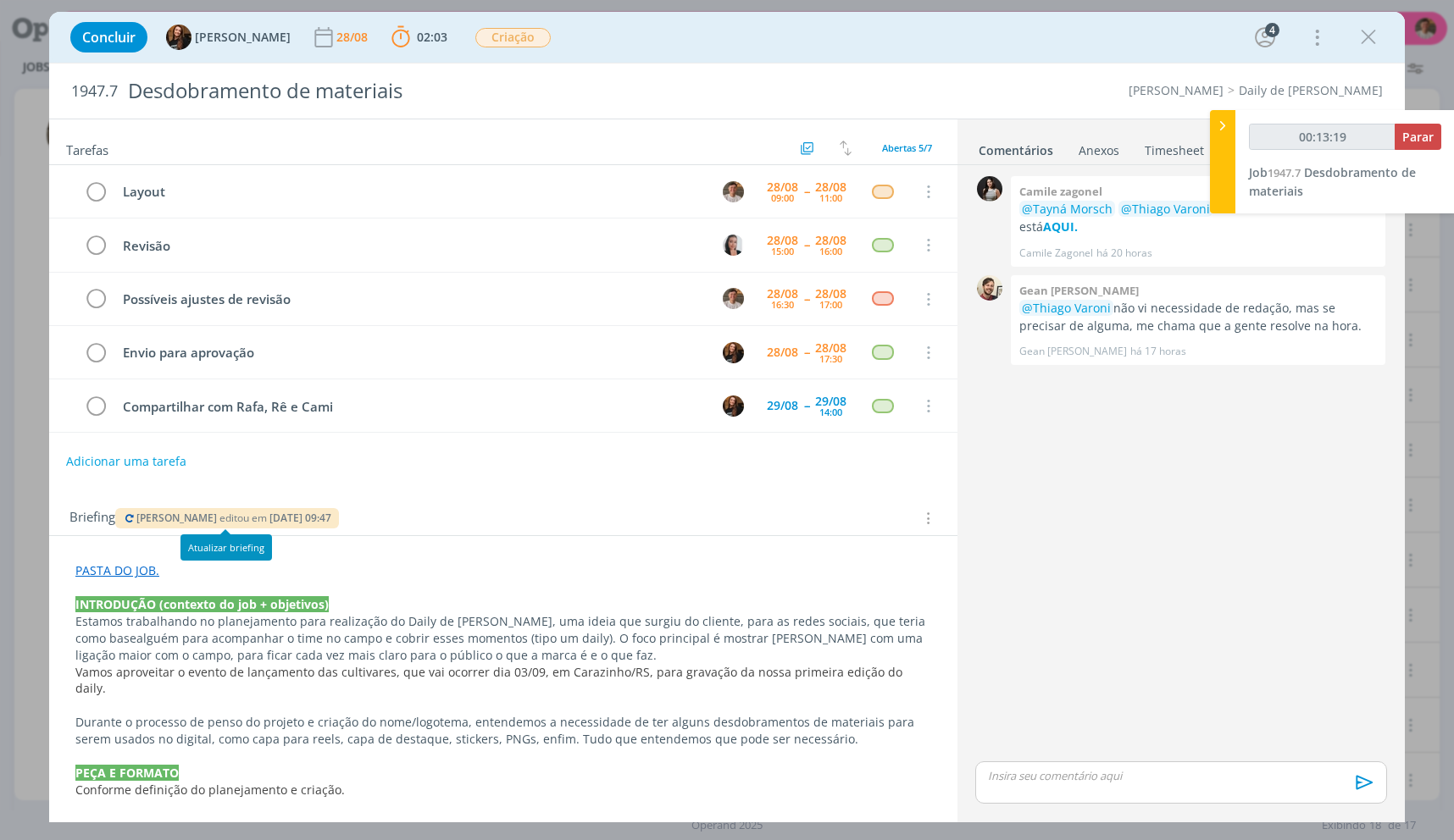
click at [133, 517] on icon "dialog" at bounding box center [130, 518] width 13 height 10
click at [516, 573] on p "PASTA DO JOB." at bounding box center [503, 570] width 856 height 17
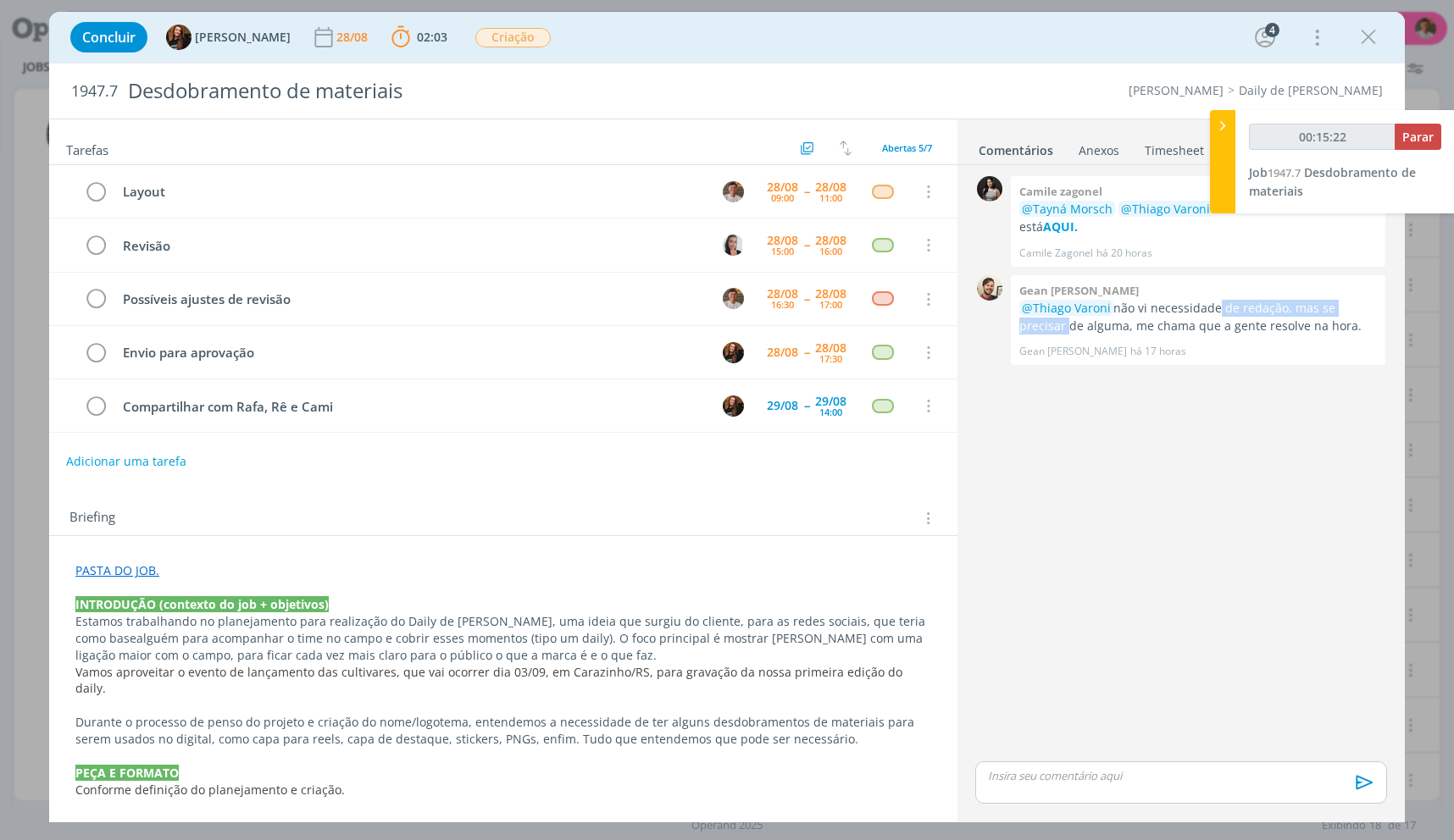
drag, startPoint x: 1215, startPoint y: 302, endPoint x: 1402, endPoint y: 303, distance: 187.0
click at [1402, 303] on div "0 Camile zagonel @Tayná Morsch @Thiago Varoni Doc. com os materiais está AQUI. …" at bounding box center [1181, 491] width 448 height 653
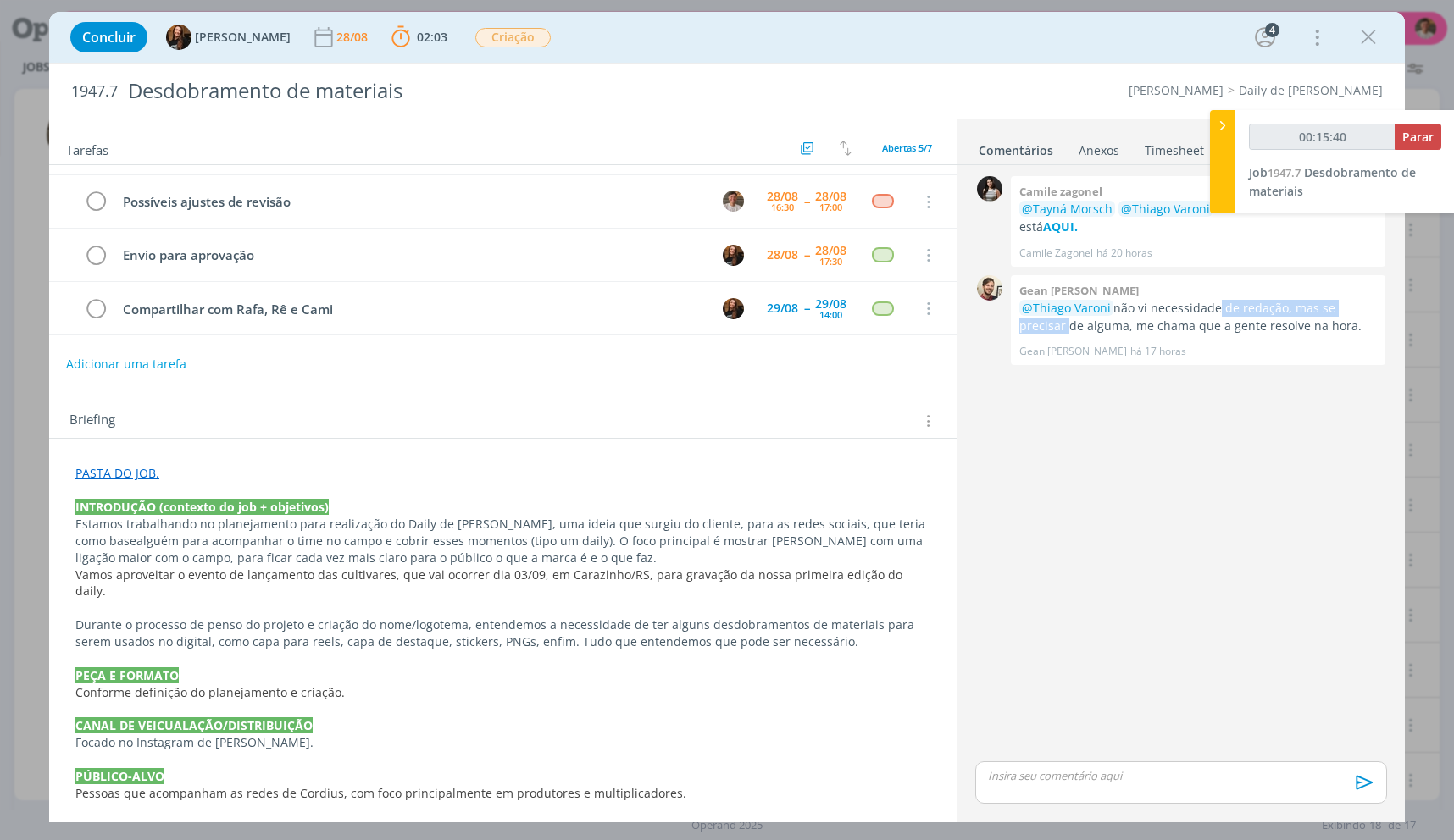
scroll to position [68, 0]
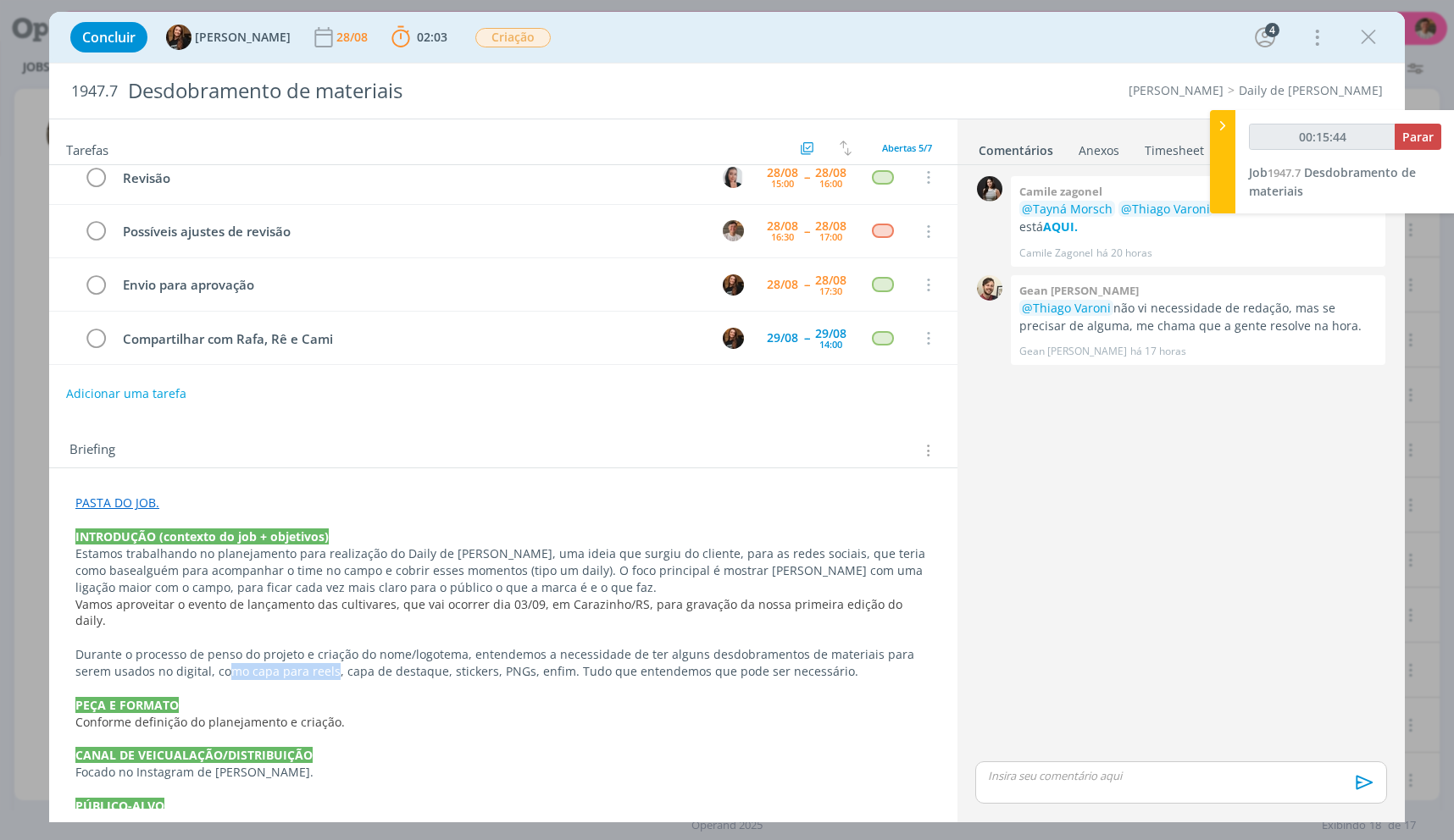
drag, startPoint x: 216, startPoint y: 659, endPoint x: 320, endPoint y: 658, distance: 104.0
click at [317, 654] on p "Durante o processo de penso do projeto e criação do nome/logotema, entendemos a…" at bounding box center [503, 663] width 856 height 34
drag, startPoint x: 348, startPoint y: 653, endPoint x: 506, endPoint y: 654, distance: 158.0
click at [506, 654] on p "Durante o processo de penso do projeto e criação do nome/logotema, entendemos a…" at bounding box center [503, 664] width 854 height 34
click at [511, 681] on p "dialog" at bounding box center [503, 690] width 854 height 17
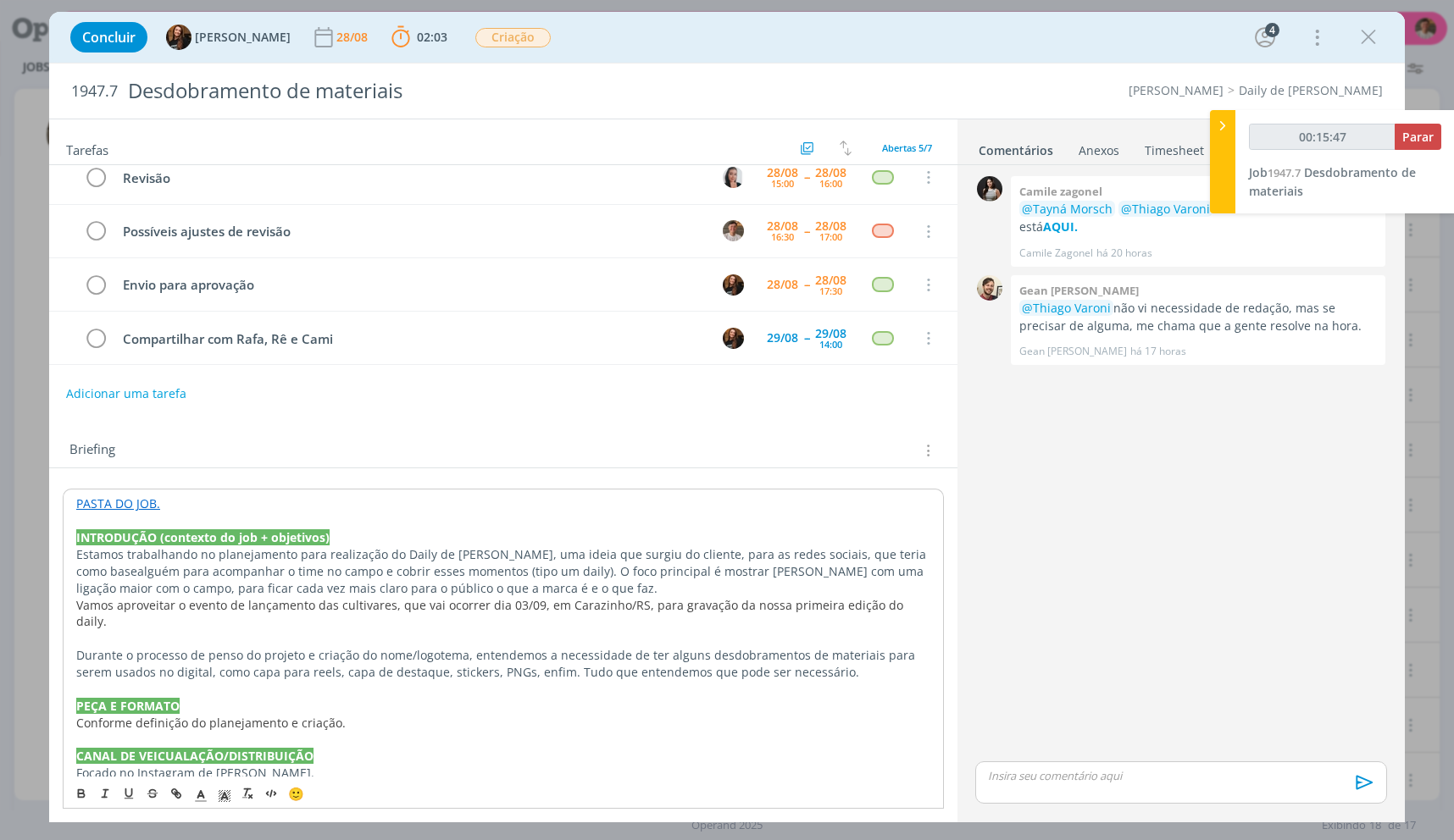
scroll to position [0, 0]
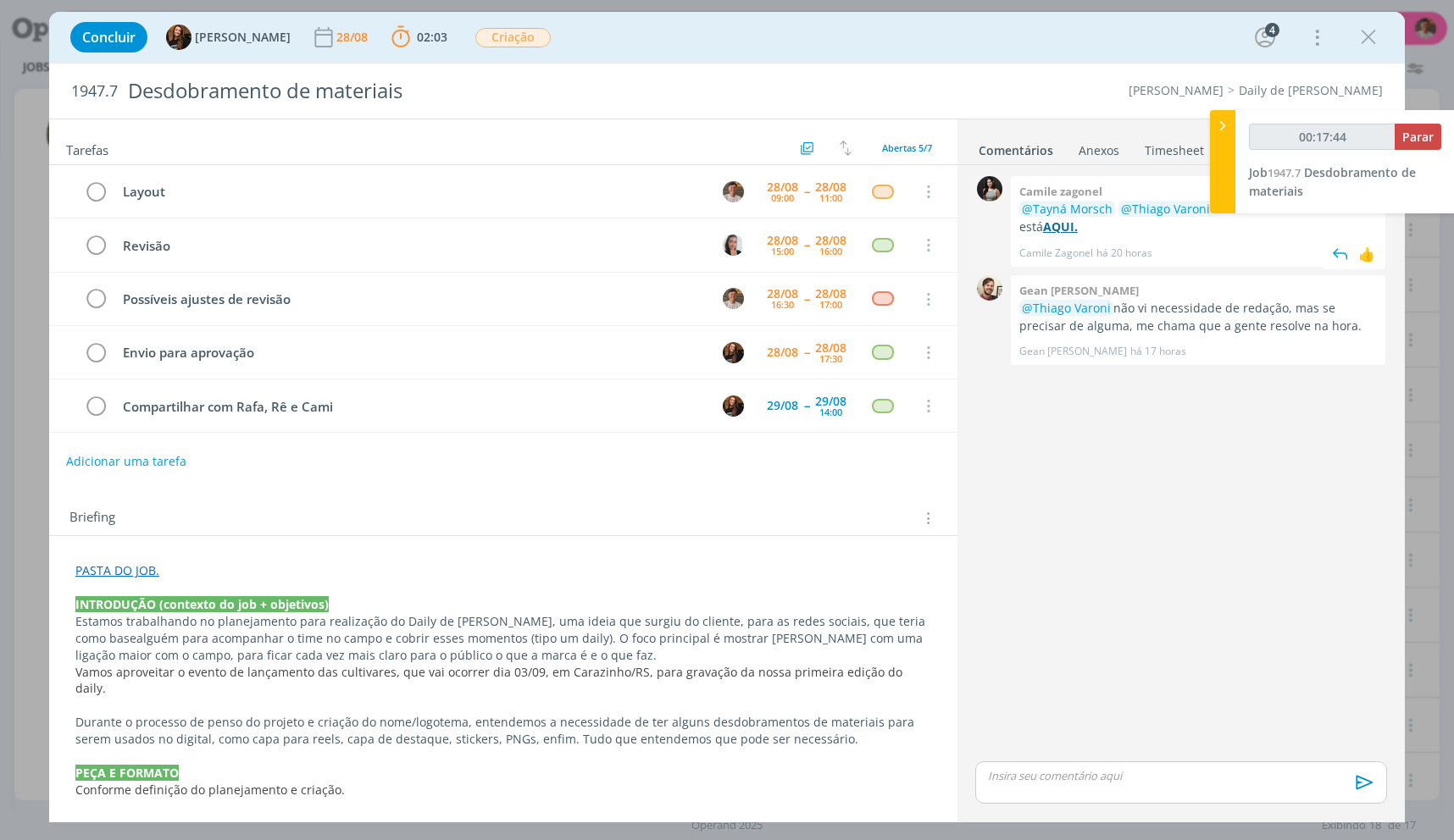
click at [1050, 222] on strong "AQUI." at bounding box center [1060, 226] width 34 height 16
click at [132, 576] on link "PASTA DO JOB." at bounding box center [117, 570] width 84 height 16
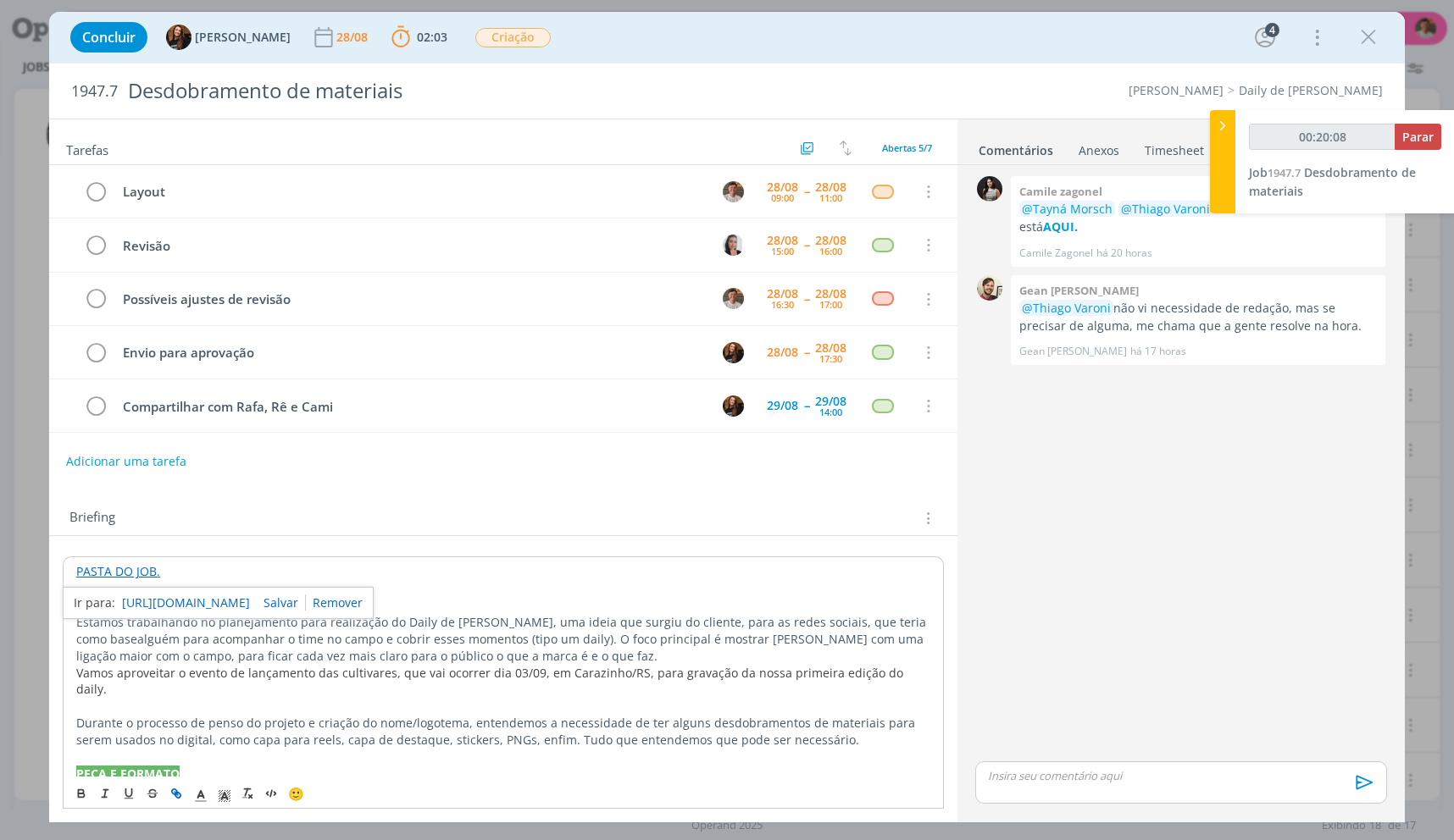
click at [153, 600] on link "[URL][DOMAIN_NAME]" at bounding box center [186, 603] width 128 height 22
click at [635, 630] on p "Estamos trabalhando no planejamento para realização do Daily de Cordius, uma id…" at bounding box center [503, 639] width 854 height 50
type input "01:21:00"
